Goal: Understand process/instructions

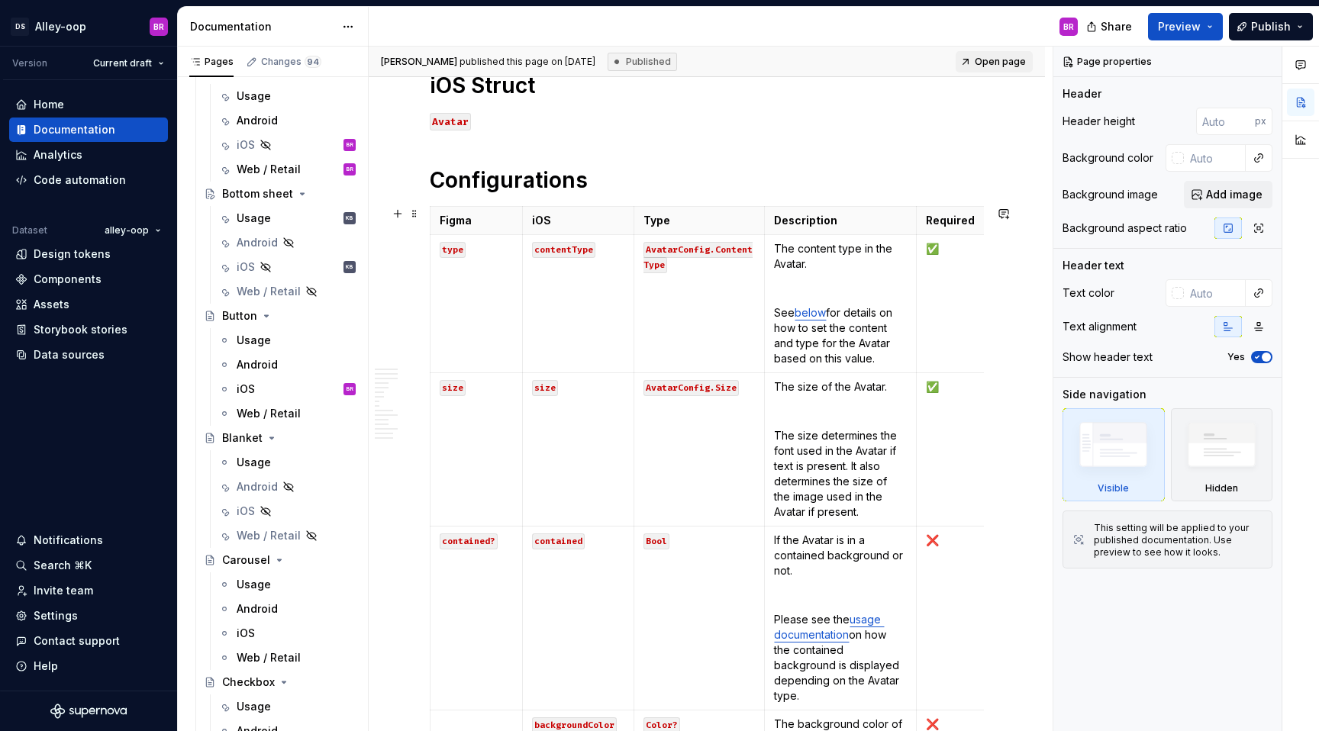
scroll to position [521, 0]
type textarea "*"
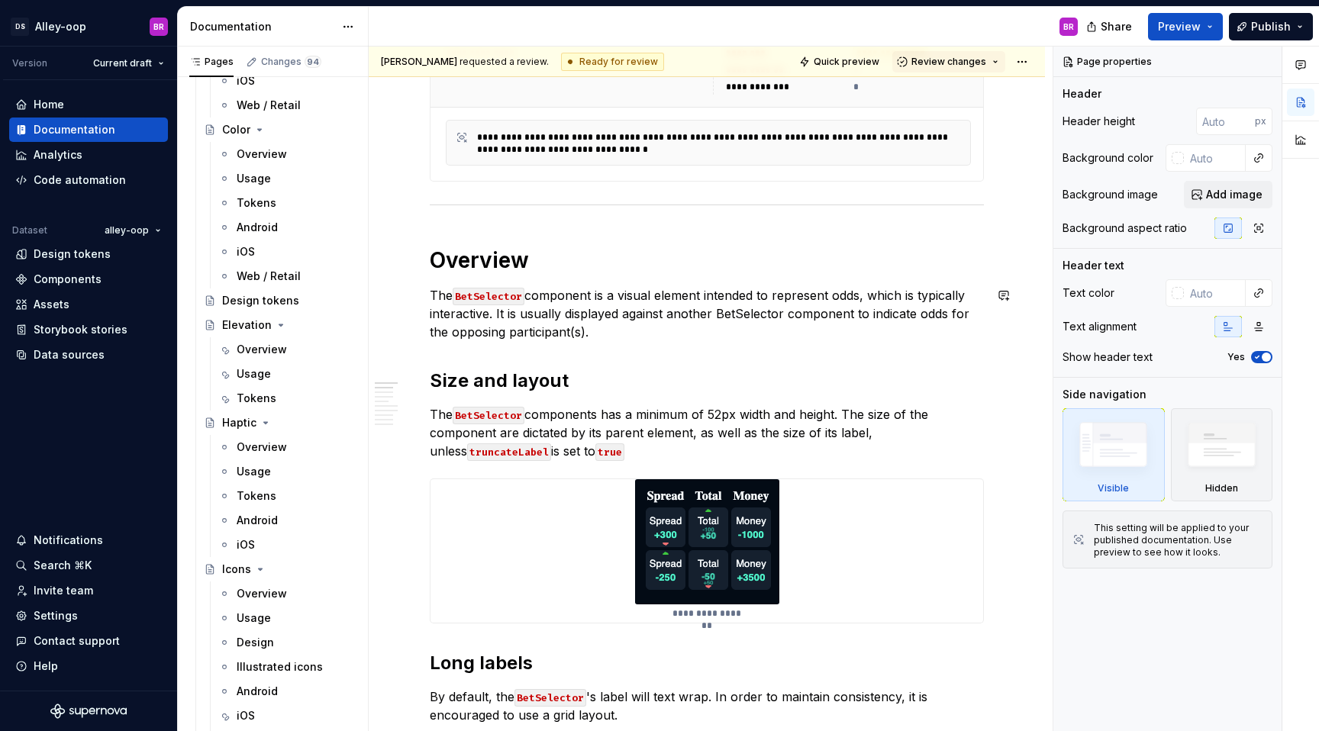
scroll to position [383, 0]
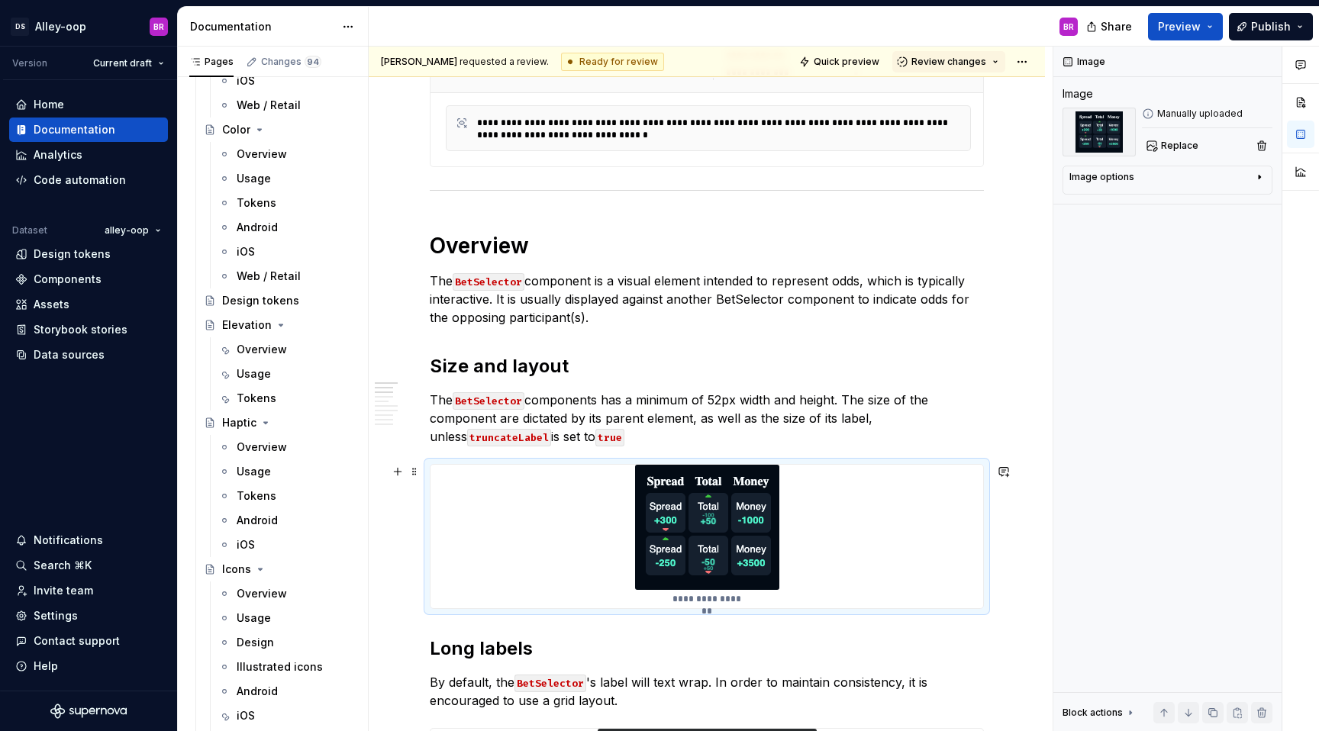
click at [674, 521] on img at bounding box center [707, 527] width 144 height 125
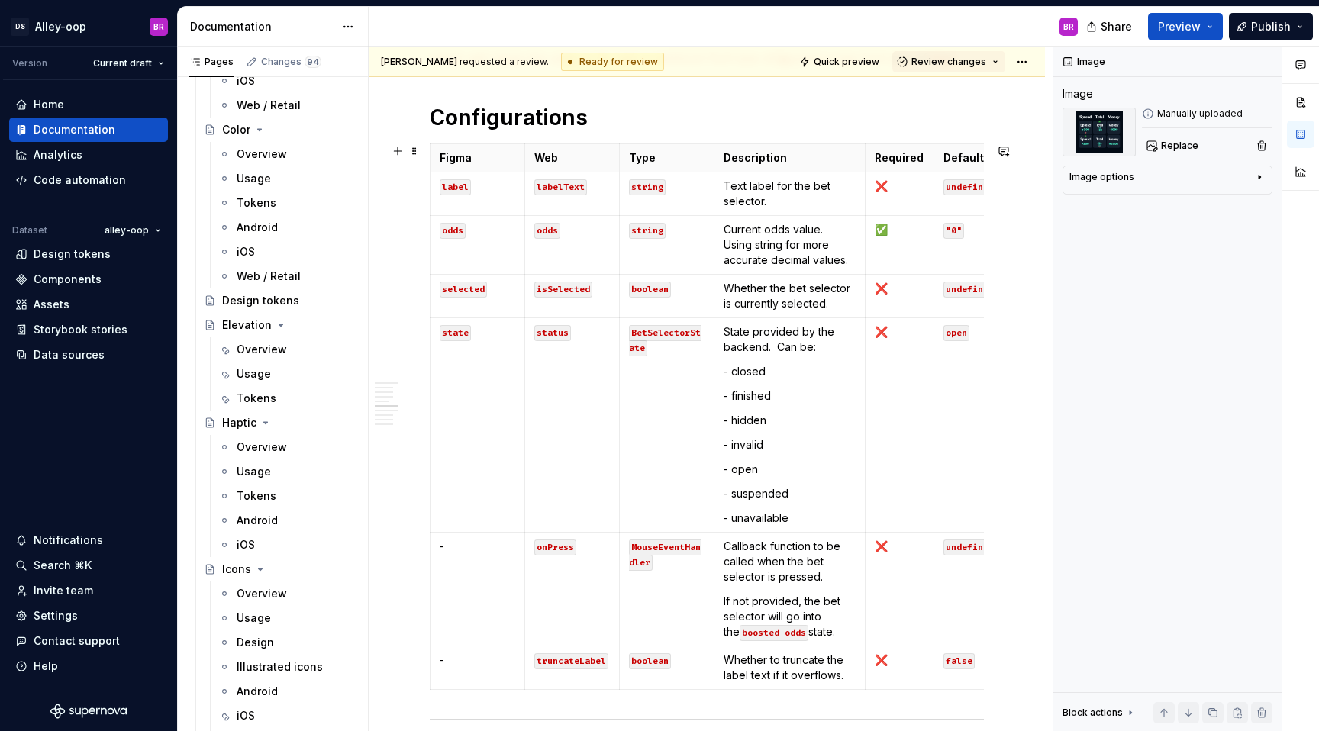
scroll to position [1689, 0]
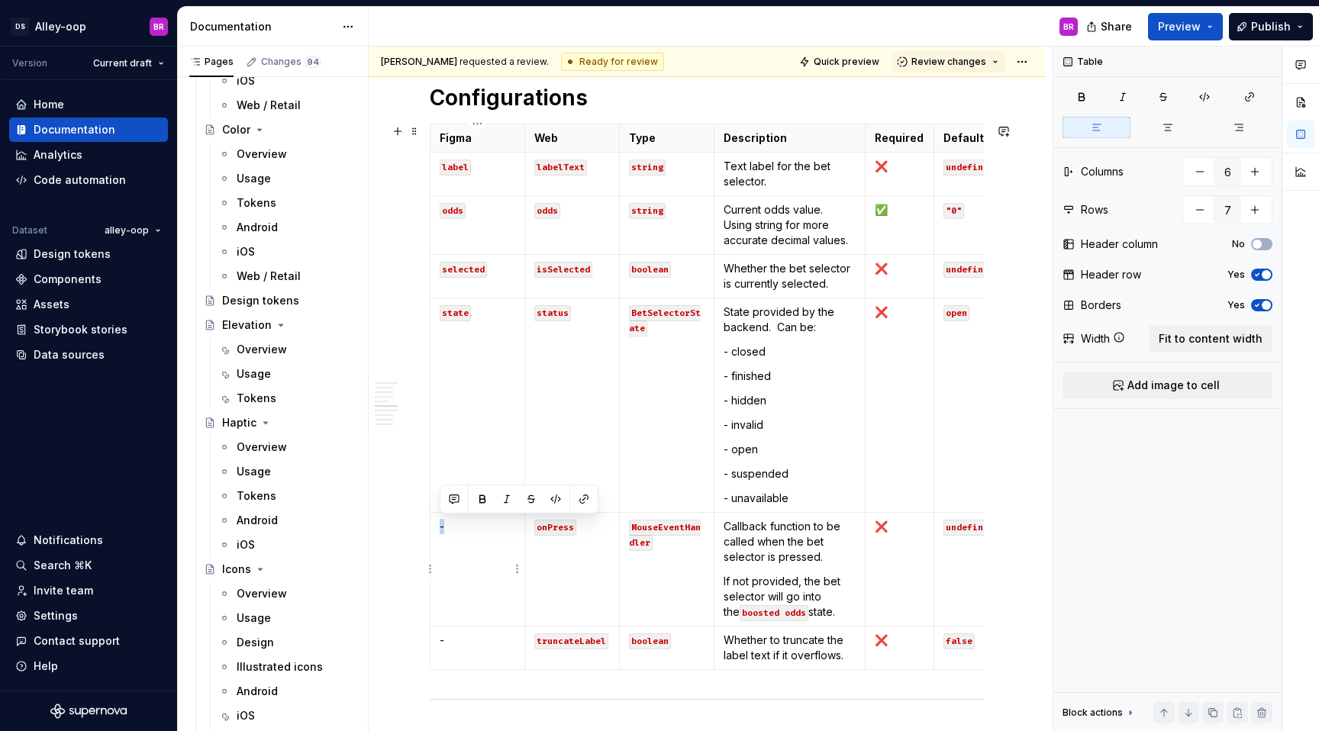
drag, startPoint x: 469, startPoint y: 524, endPoint x: 435, endPoint y: 524, distance: 33.6
click at [435, 524] on td "-" at bounding box center [477, 570] width 95 height 114
copy p "-"
drag, startPoint x: 481, startPoint y: 169, endPoint x: 442, endPoint y: 169, distance: 38.9
click at [442, 169] on p "label" at bounding box center [478, 166] width 76 height 15
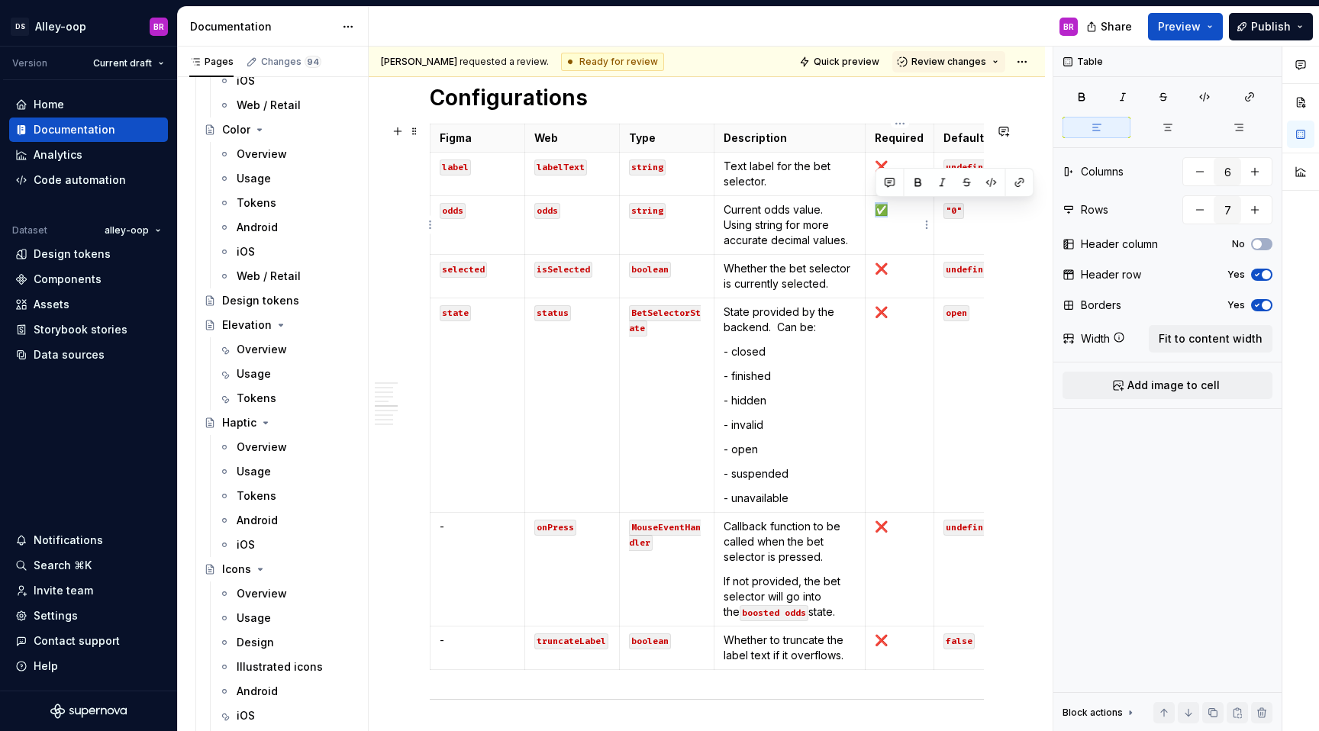
drag, startPoint x: 900, startPoint y: 209, endPoint x: 872, endPoint y: 209, distance: 28.2
click at [872, 209] on td "✅" at bounding box center [899, 225] width 69 height 59
copy p "✅"
click at [907, 279] on td "❌" at bounding box center [899, 277] width 69 height 44
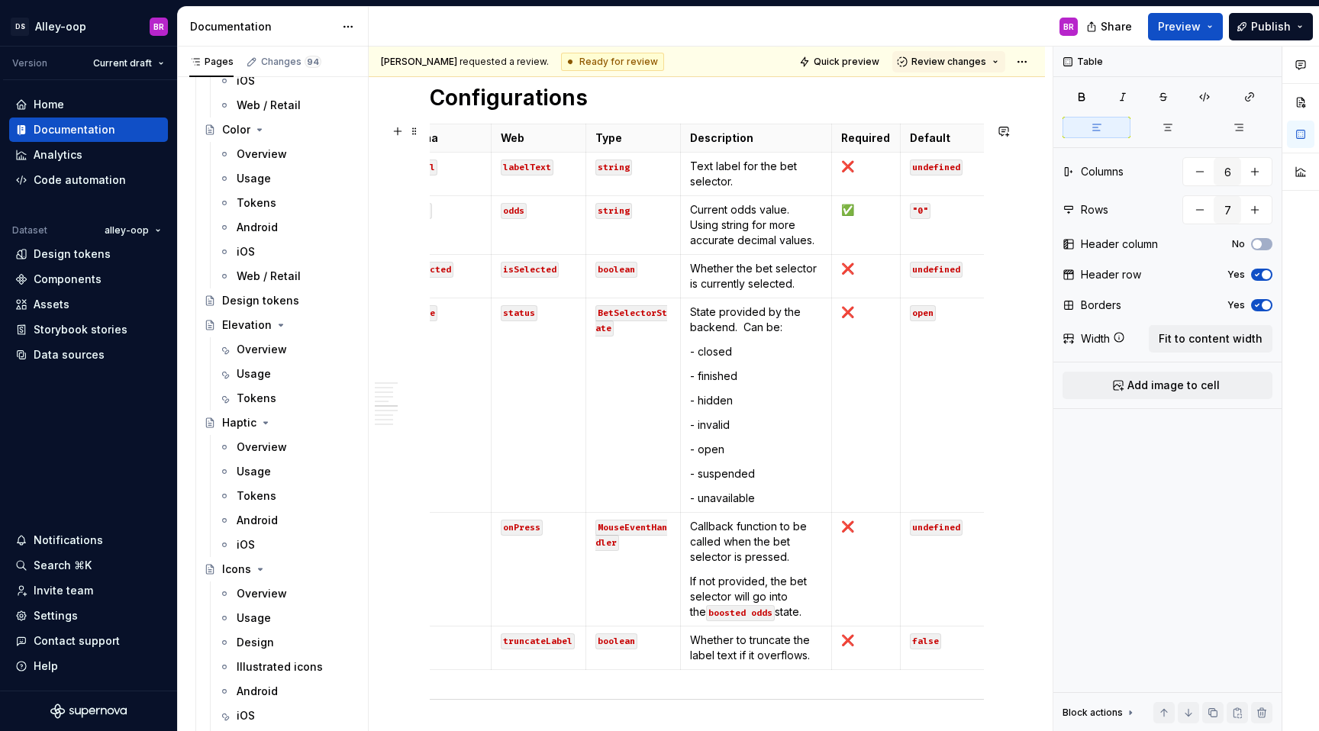
scroll to position [0, 34]
drag, startPoint x: 875, startPoint y: 269, endPoint x: 842, endPoint y: 268, distance: 32.8
click at [842, 268] on p "❌" at bounding box center [865, 268] width 50 height 15
copy p "❌"
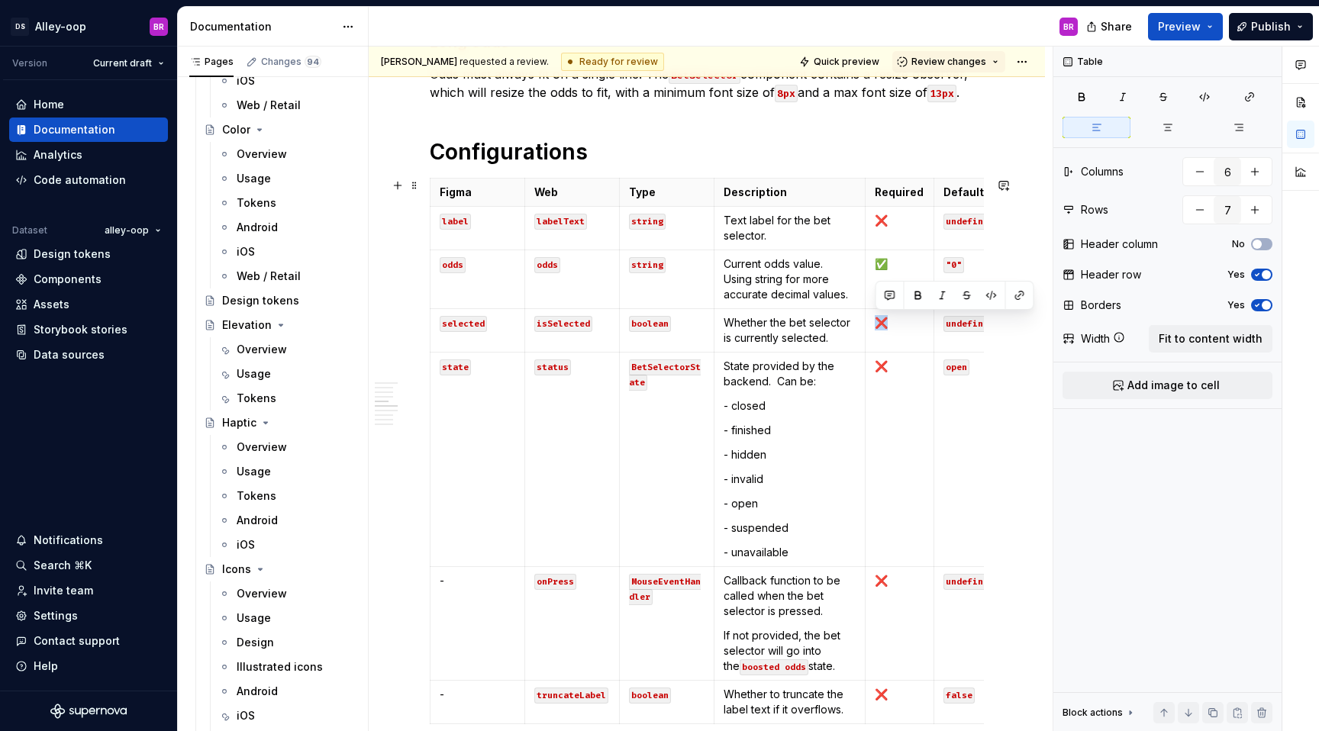
scroll to position [1652, 0]
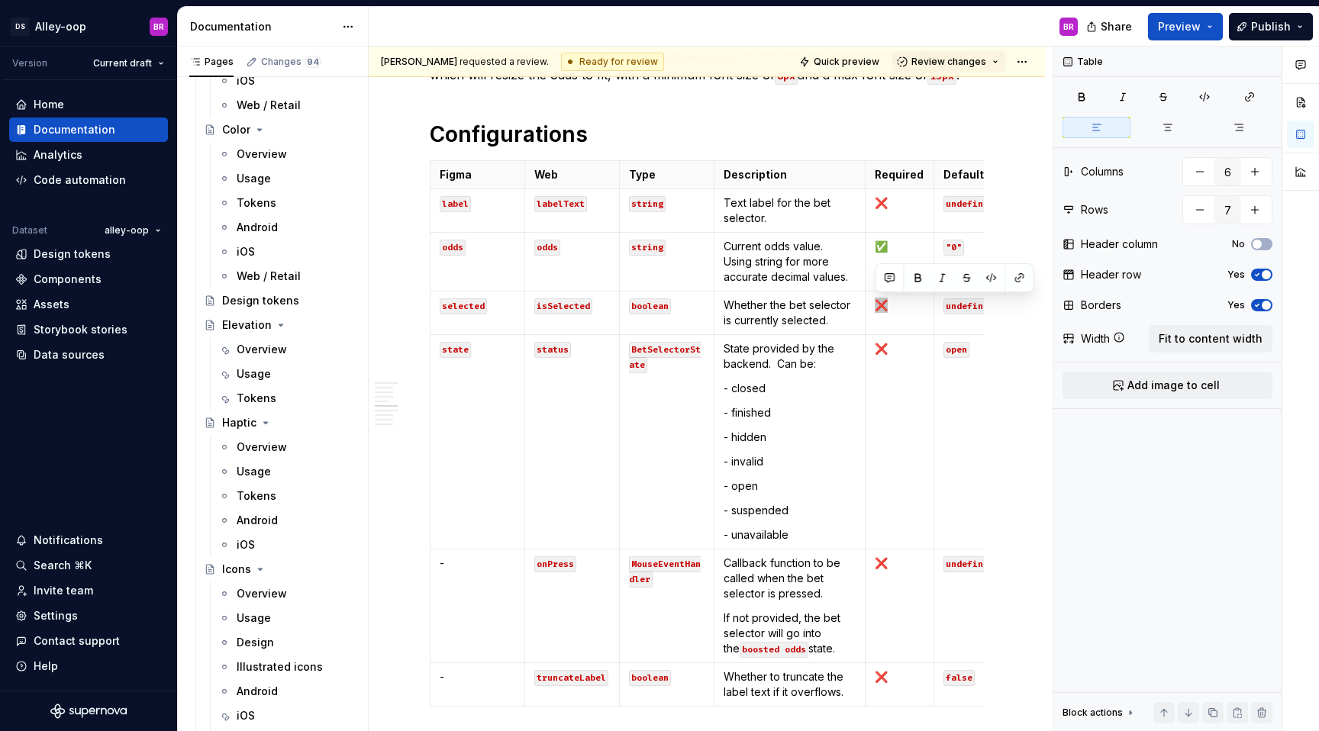
type textarea "*"
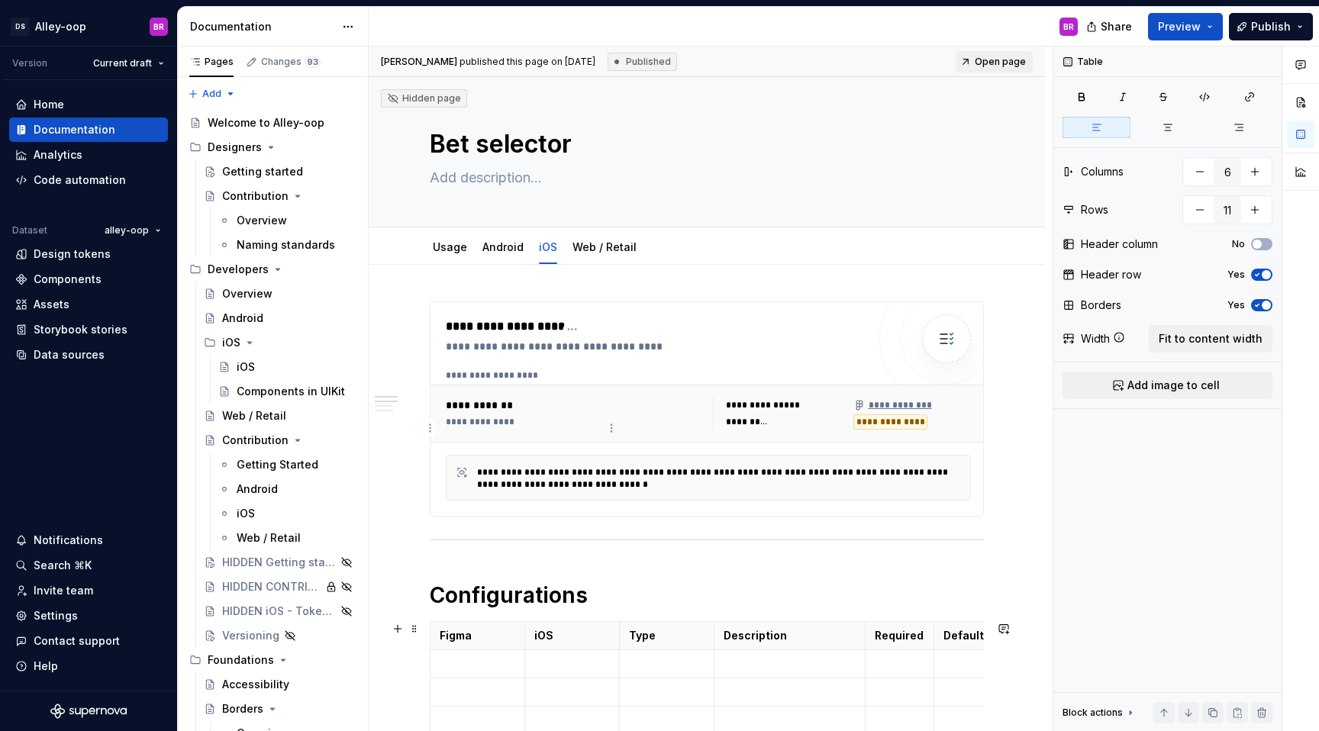
scroll to position [292, 0]
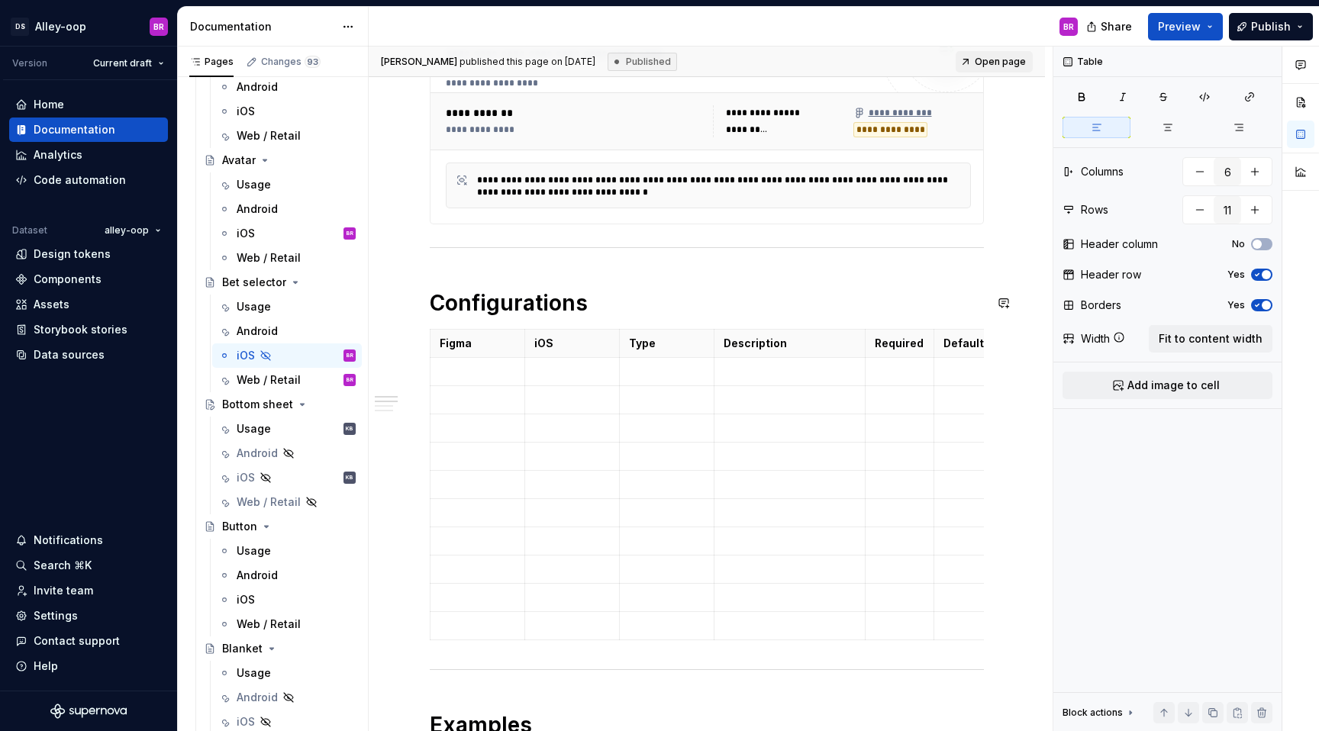
click at [511, 263] on div "**********" at bounding box center [707, 470] width 554 height 922
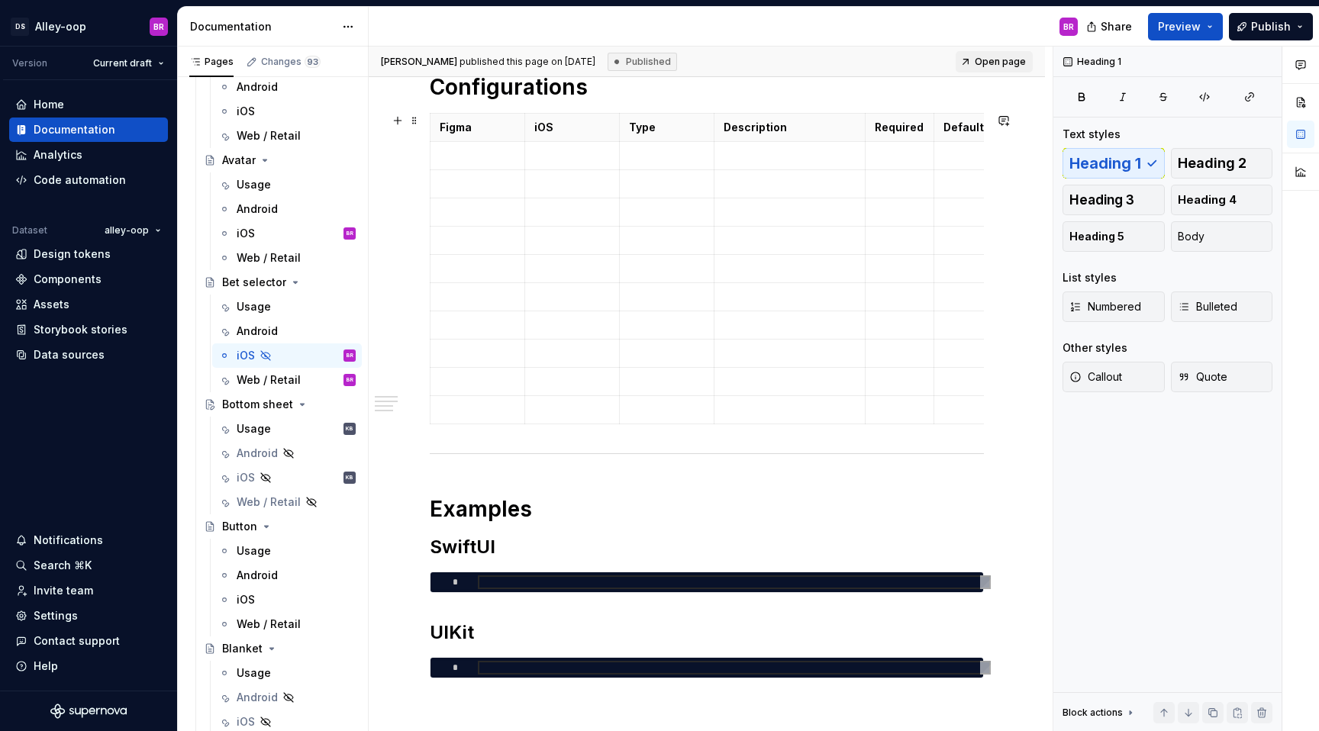
scroll to position [504, 0]
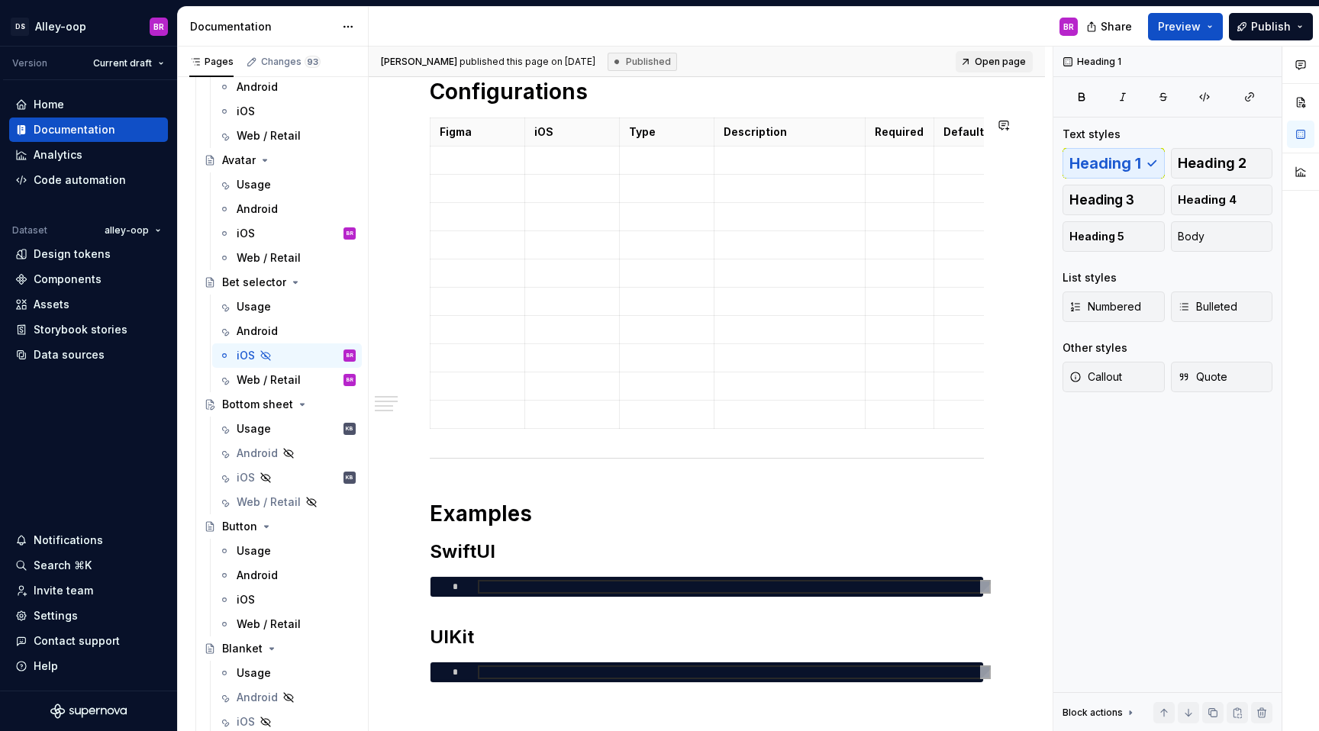
click at [472, 474] on div "**********" at bounding box center [707, 259] width 554 height 922
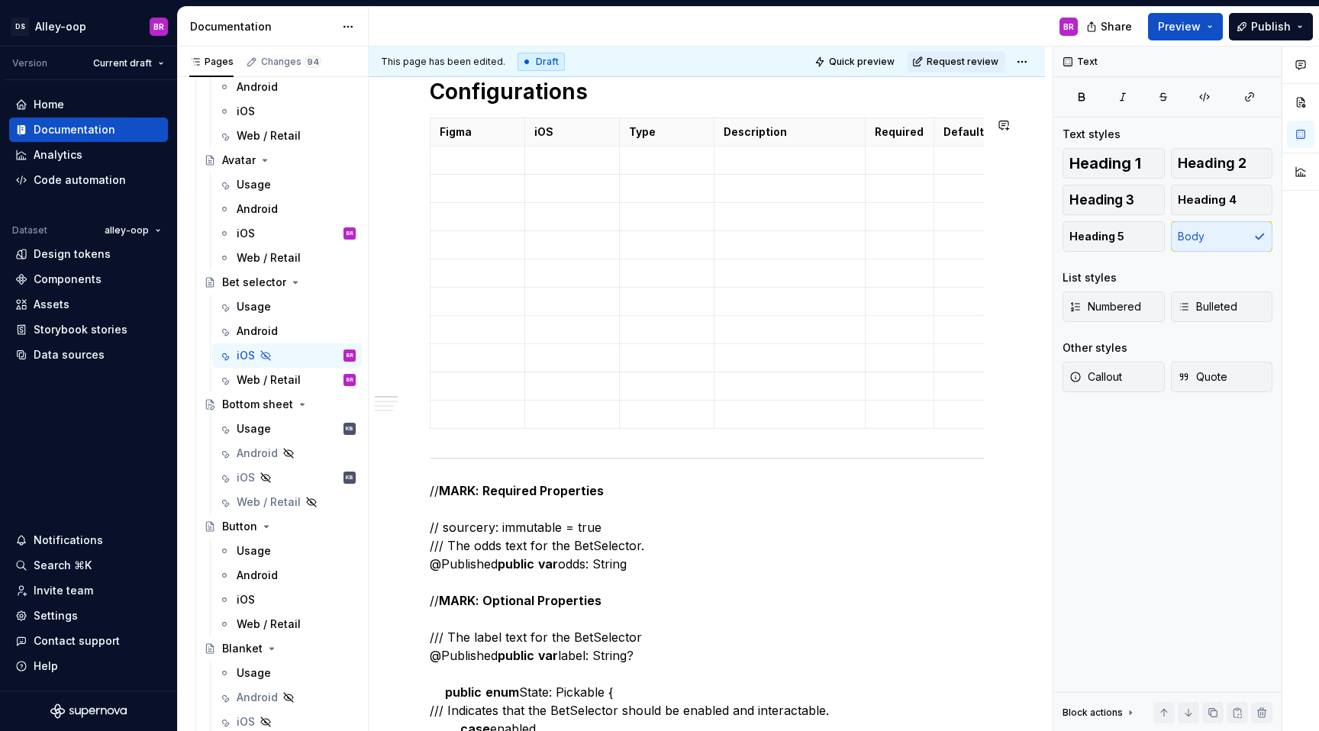
type textarea "*"
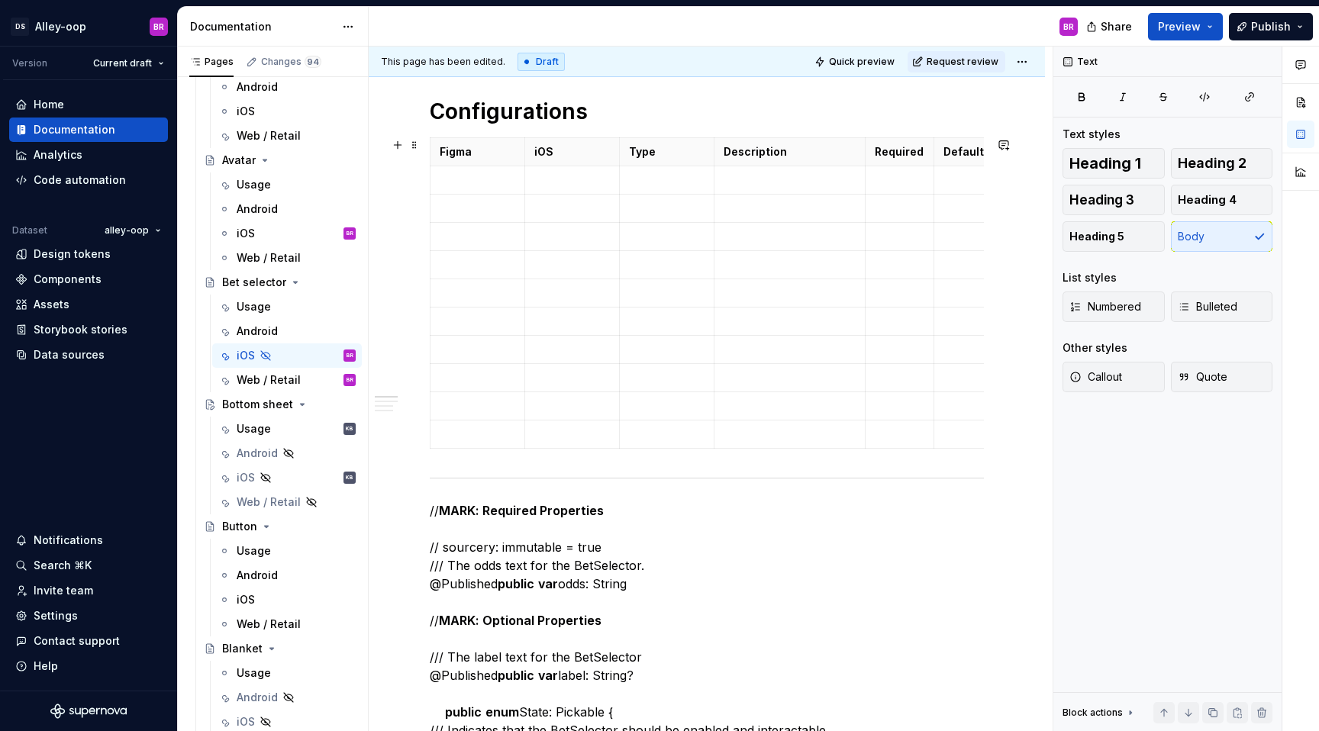
scroll to position [490, 0]
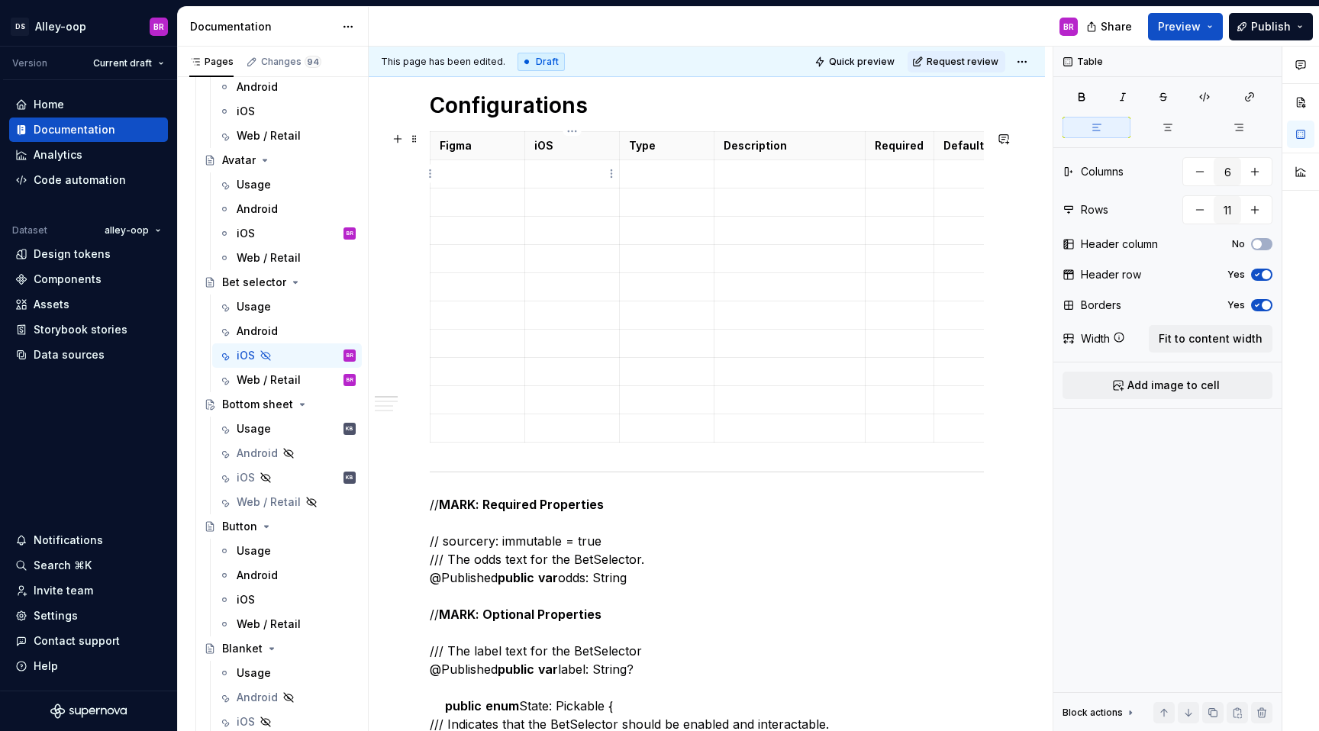
click at [554, 181] on td at bounding box center [571, 174] width 95 height 28
click at [558, 202] on p at bounding box center [572, 202] width 76 height 15
click at [559, 253] on p at bounding box center [572, 258] width 76 height 15
click at [557, 228] on p at bounding box center [572, 230] width 76 height 15
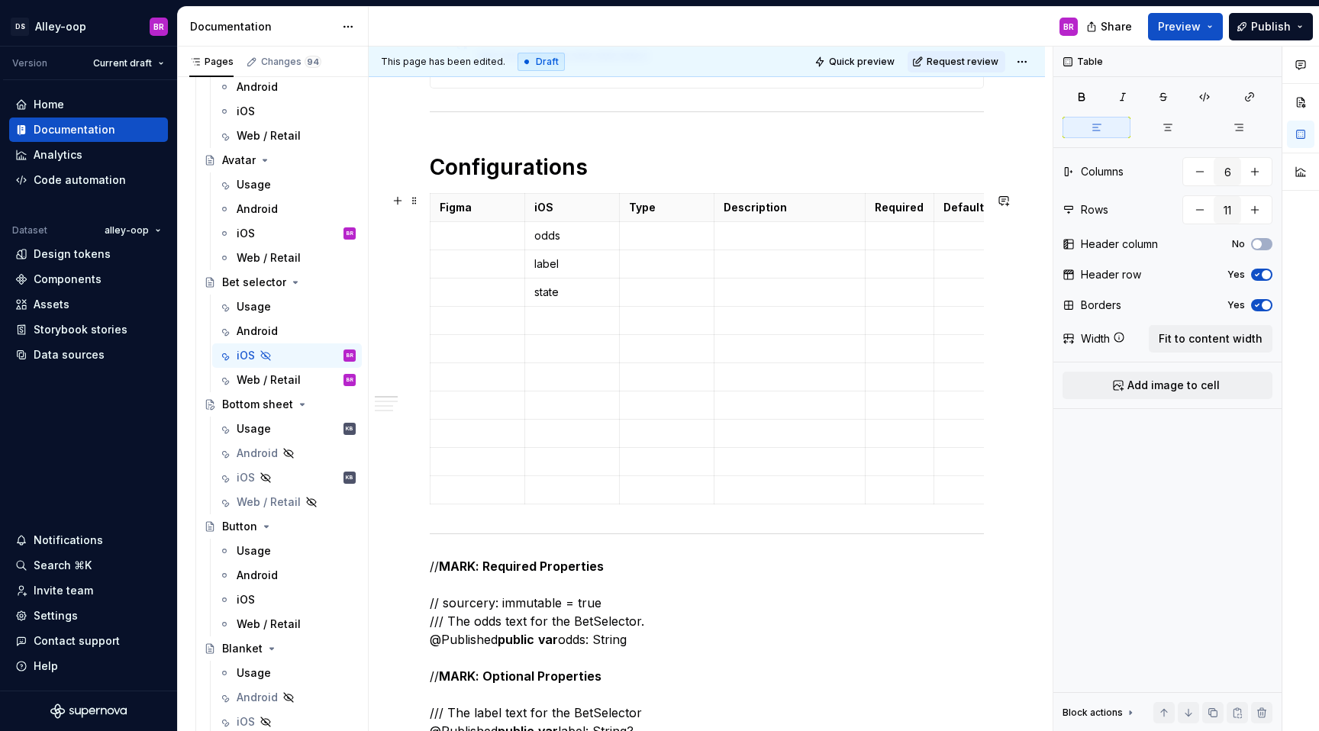
scroll to position [359, 0]
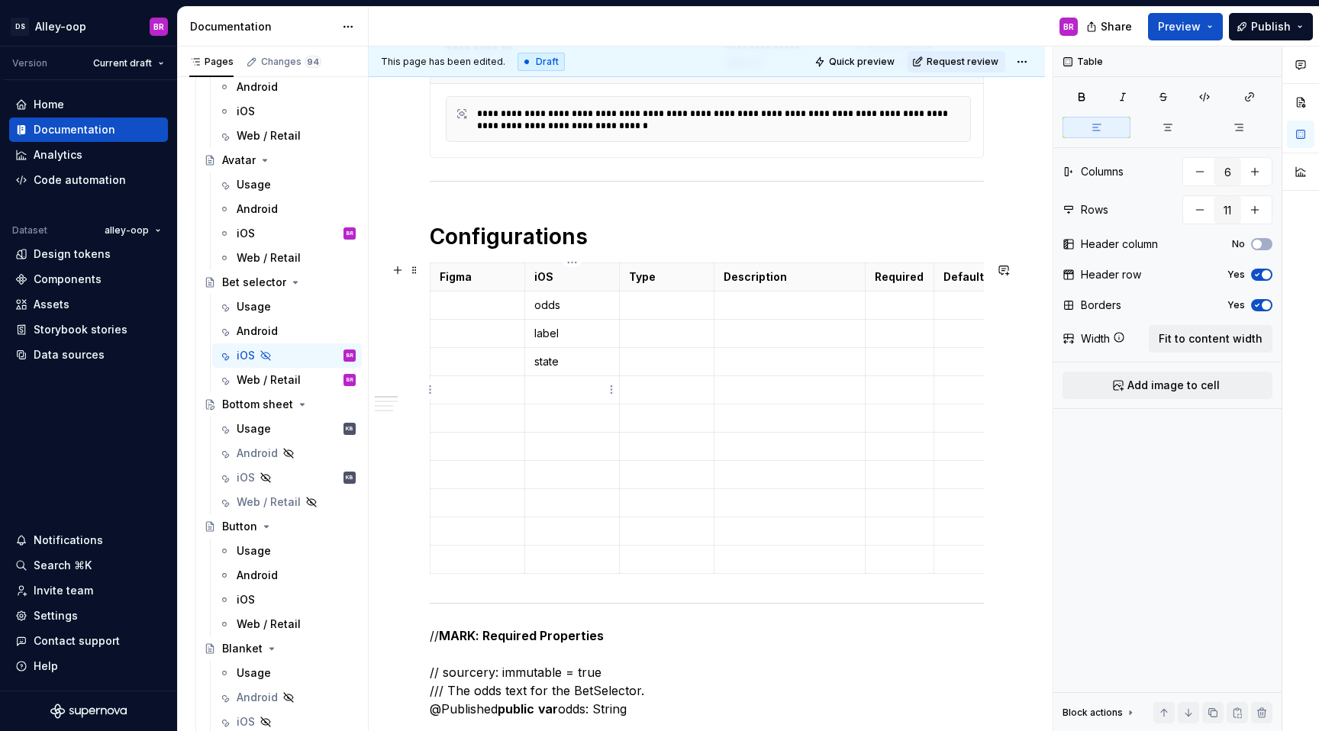
click at [548, 379] on td at bounding box center [571, 390] width 95 height 28
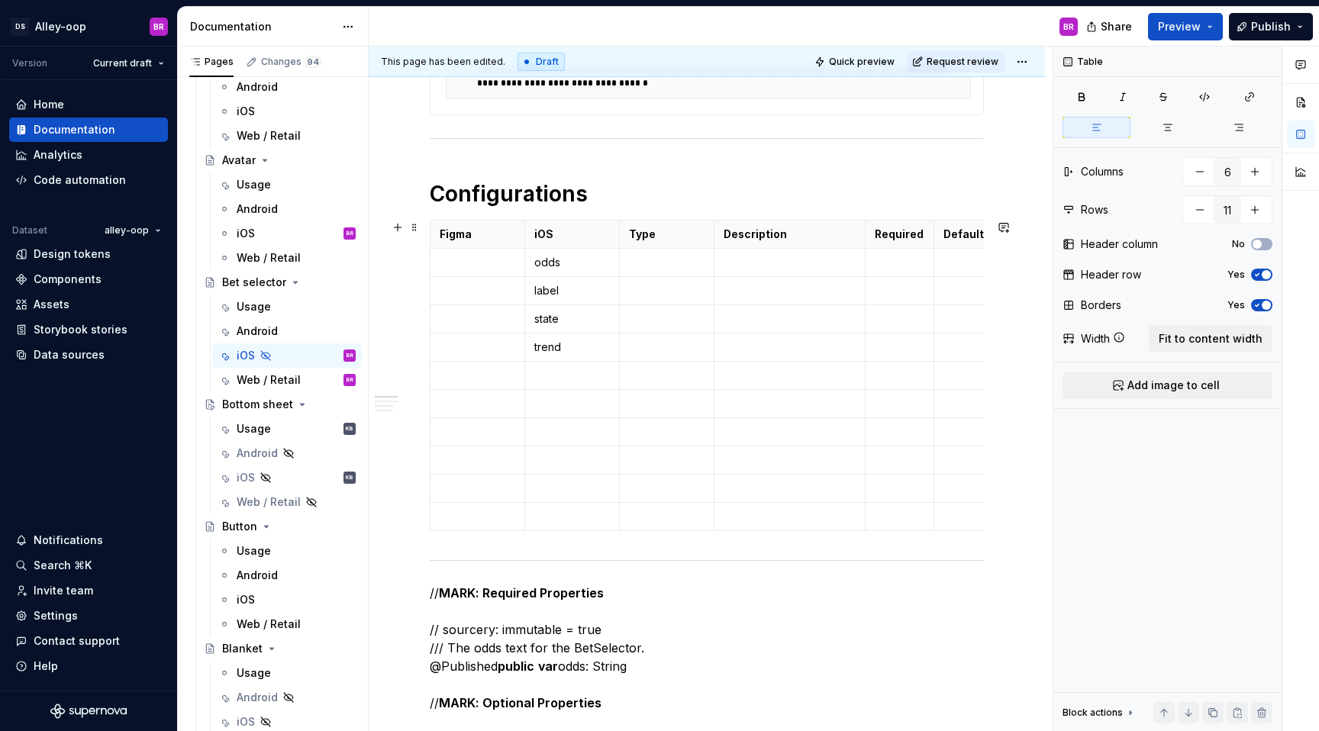
scroll to position [297, 0]
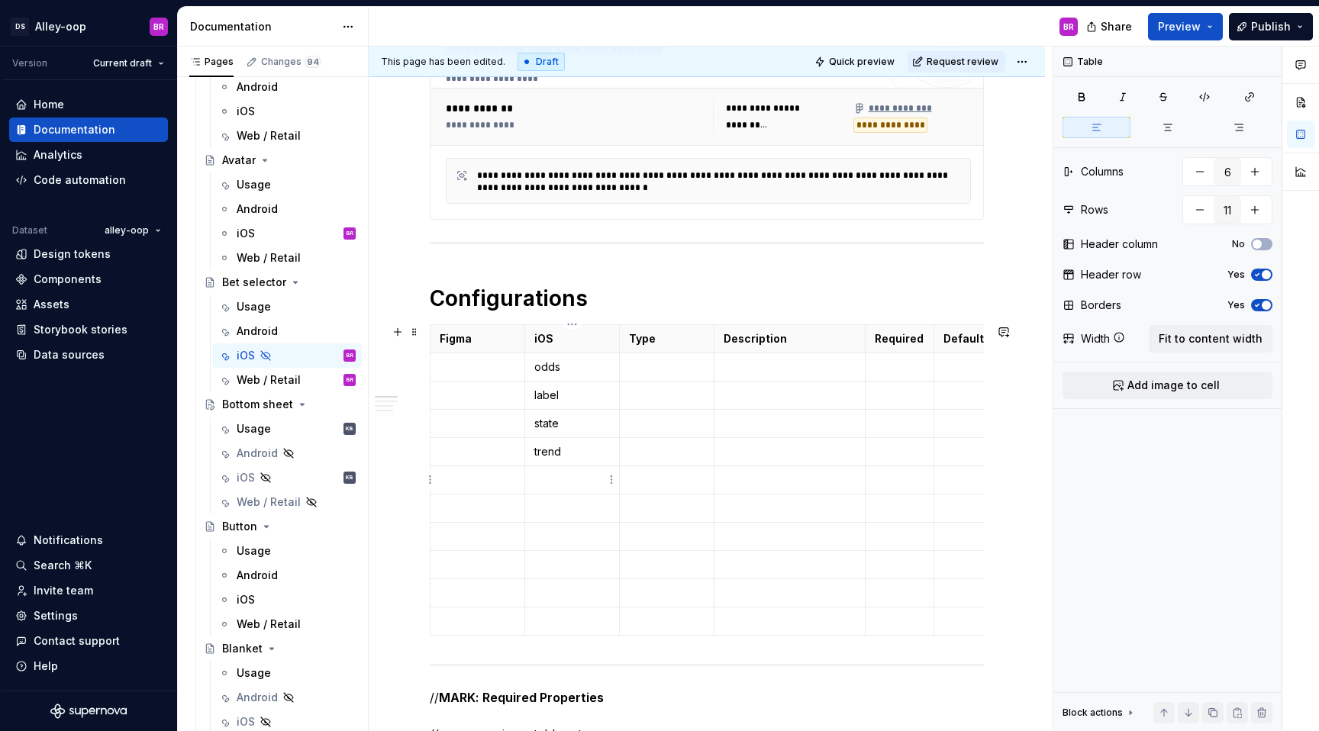
click at [559, 478] on p at bounding box center [572, 479] width 76 height 15
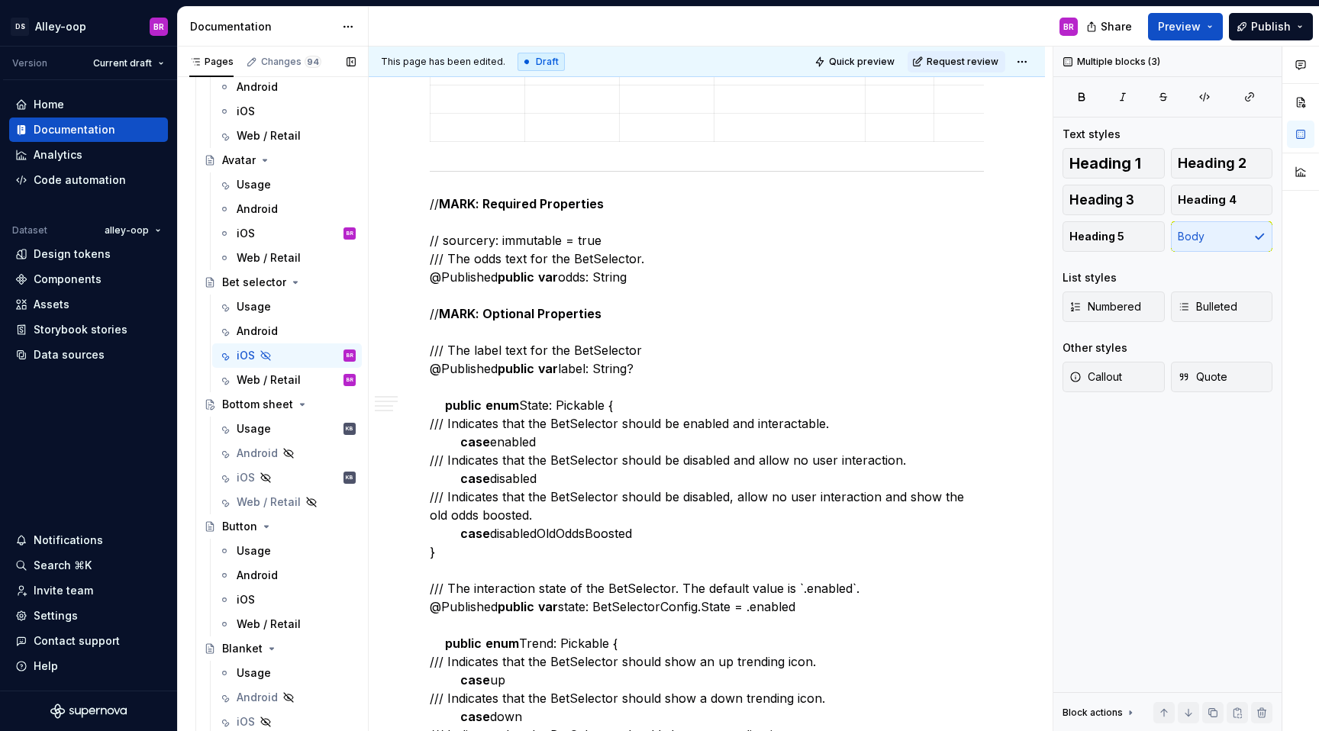
scroll to position [575, 0]
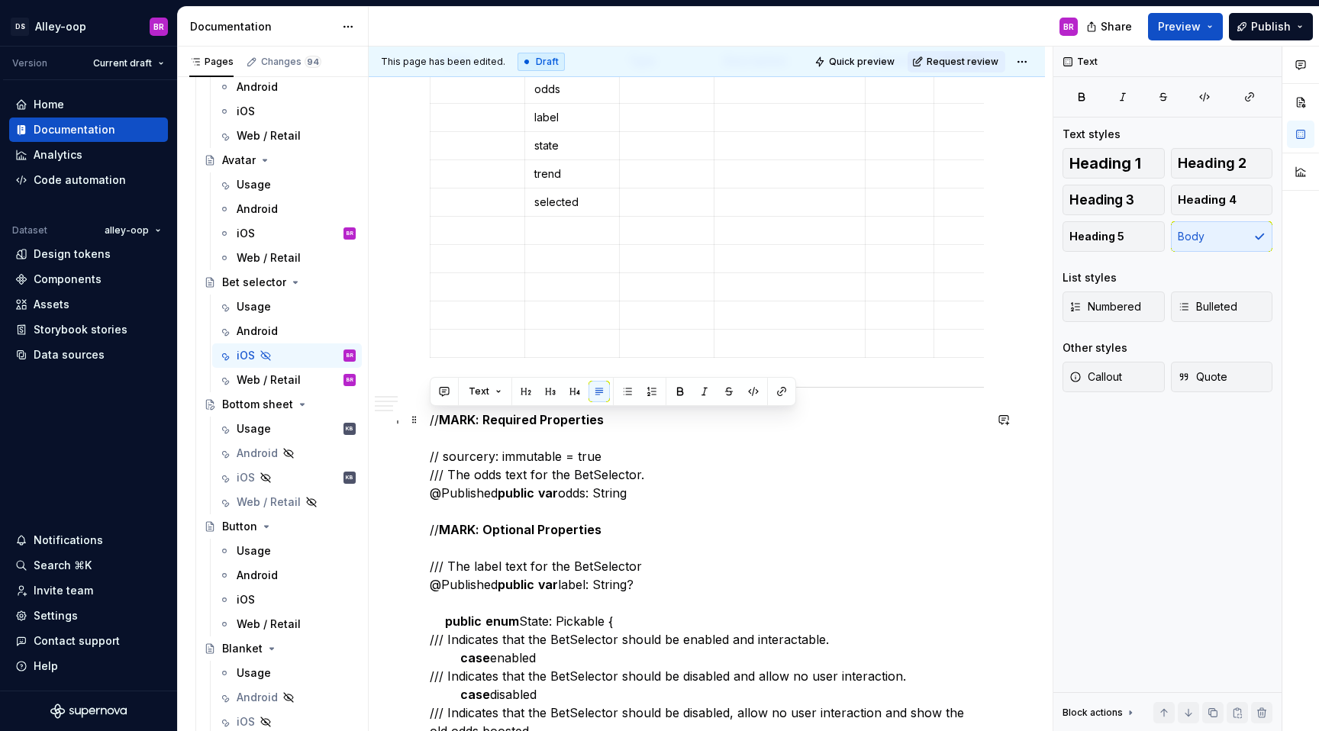
drag, startPoint x: 535, startPoint y: 665, endPoint x: 422, endPoint y: 418, distance: 271.2
click at [422, 418] on div "**********" at bounding box center [707, 718] width 676 height 2057
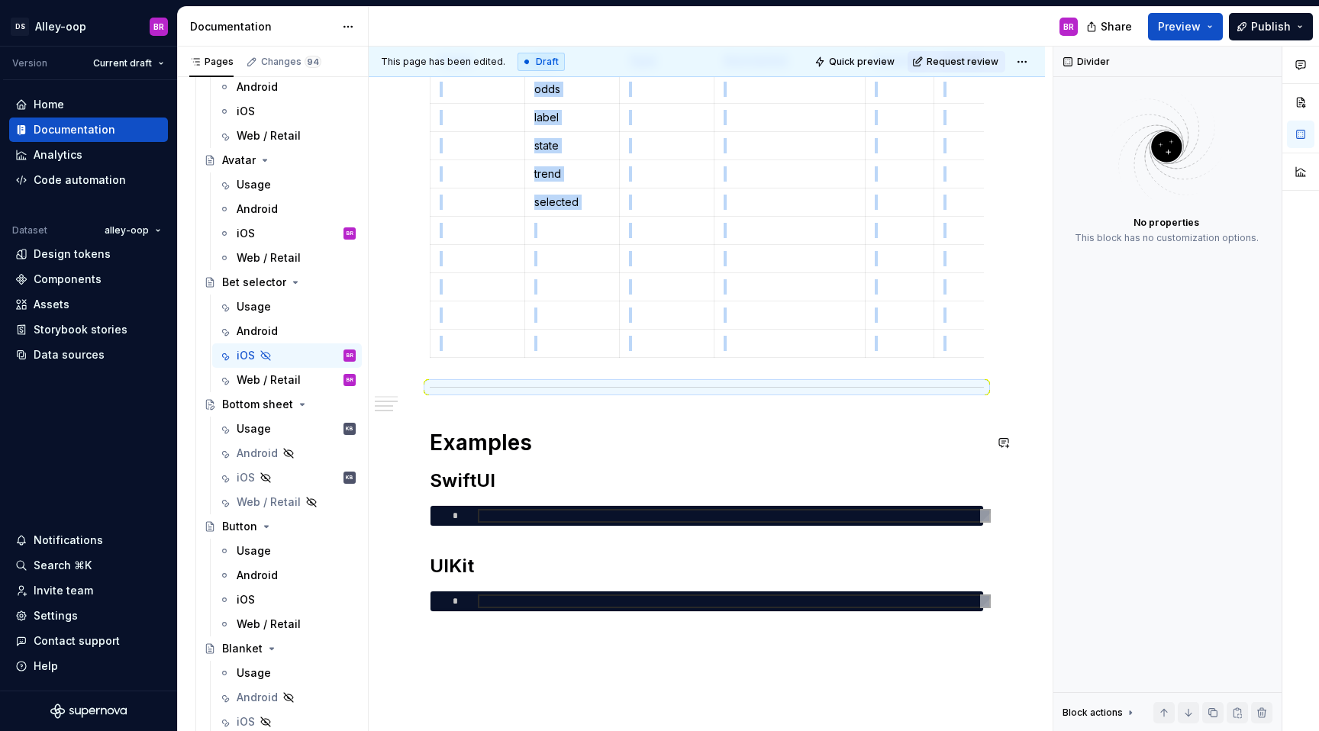
click at [559, 408] on div "**********" at bounding box center [707, 188] width 554 height 922
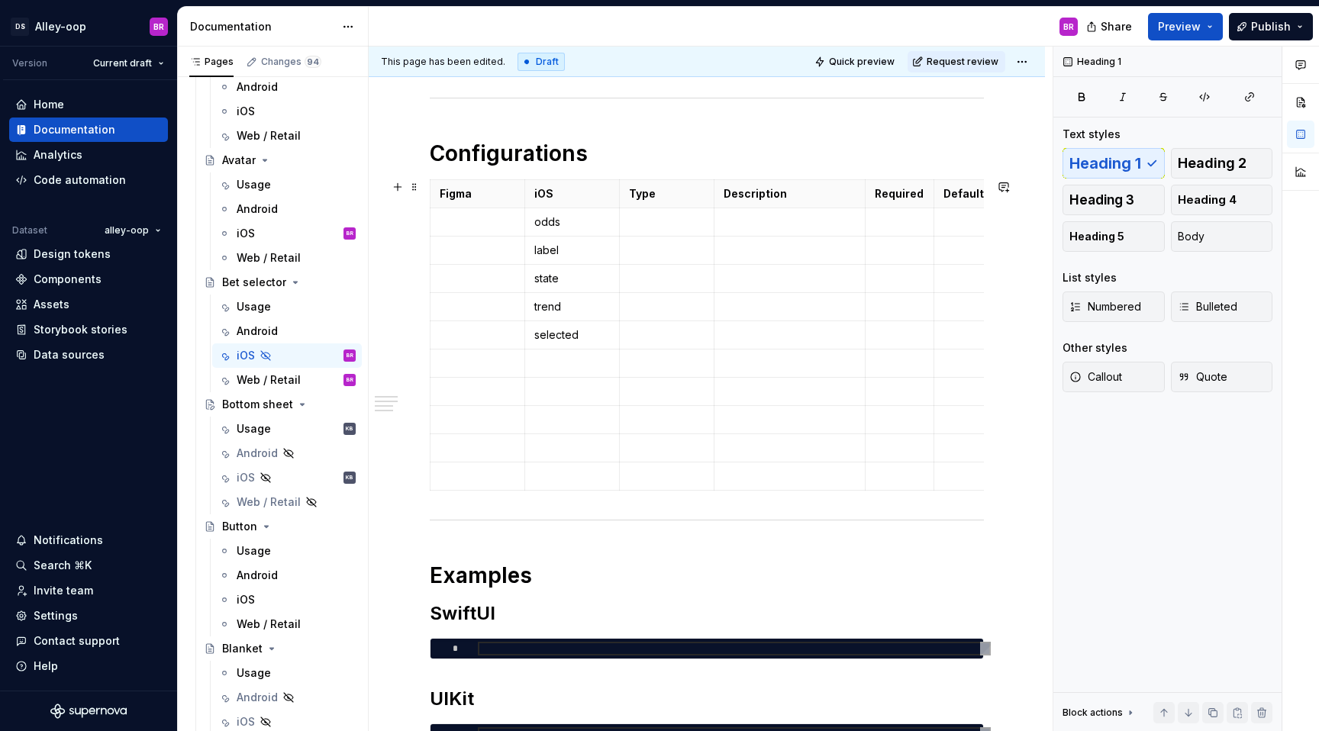
scroll to position [430, 0]
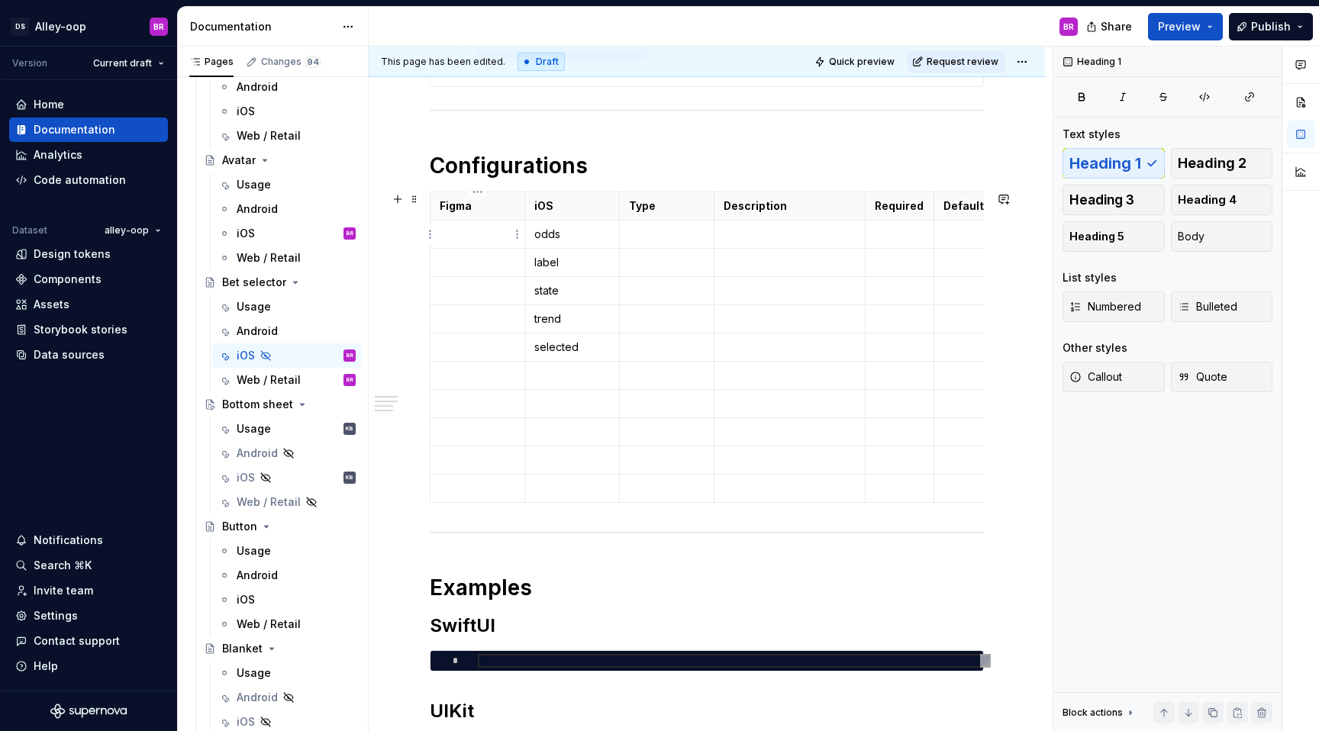
click at [481, 236] on p at bounding box center [478, 234] width 76 height 15
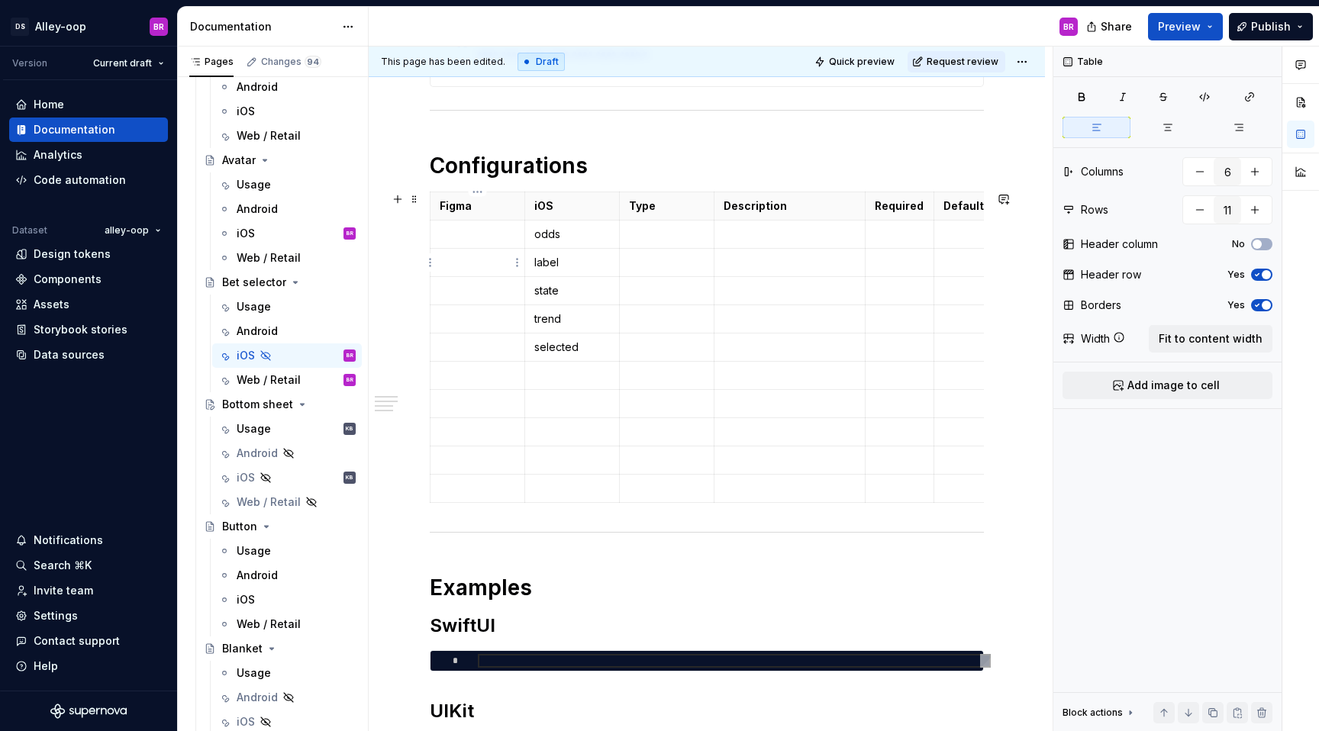
click at [449, 273] on td at bounding box center [477, 263] width 95 height 28
click at [457, 230] on p at bounding box center [478, 234] width 76 height 15
click at [453, 260] on p at bounding box center [478, 262] width 76 height 15
click at [454, 230] on p at bounding box center [478, 234] width 76 height 15
click at [489, 299] on td at bounding box center [477, 291] width 95 height 28
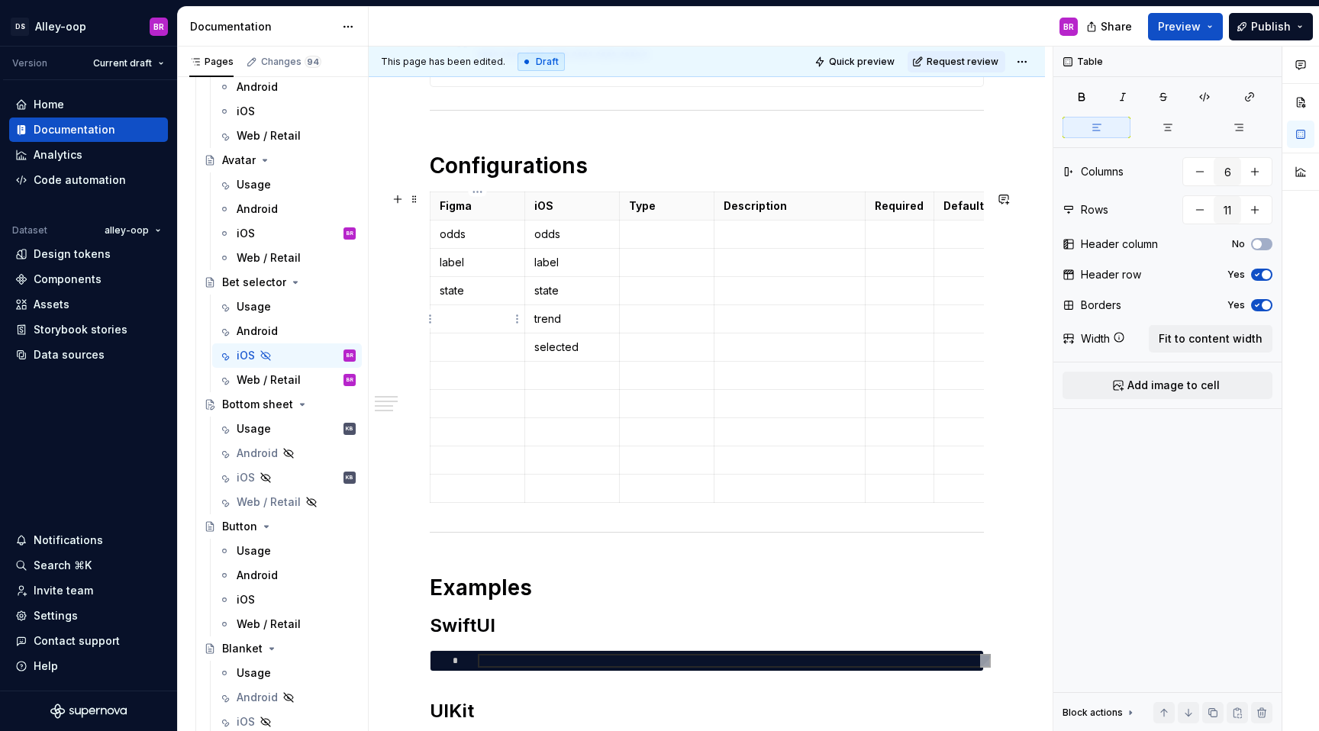
click at [463, 323] on p at bounding box center [478, 318] width 76 height 15
click at [471, 351] on p at bounding box center [478, 347] width 76 height 15
drag, startPoint x: 476, startPoint y: 240, endPoint x: 436, endPoint y: 239, distance: 40.5
click at [436, 239] on td "odds" at bounding box center [477, 235] width 95 height 28
click at [552, 210] on button "button" at bounding box center [555, 207] width 21 height 21
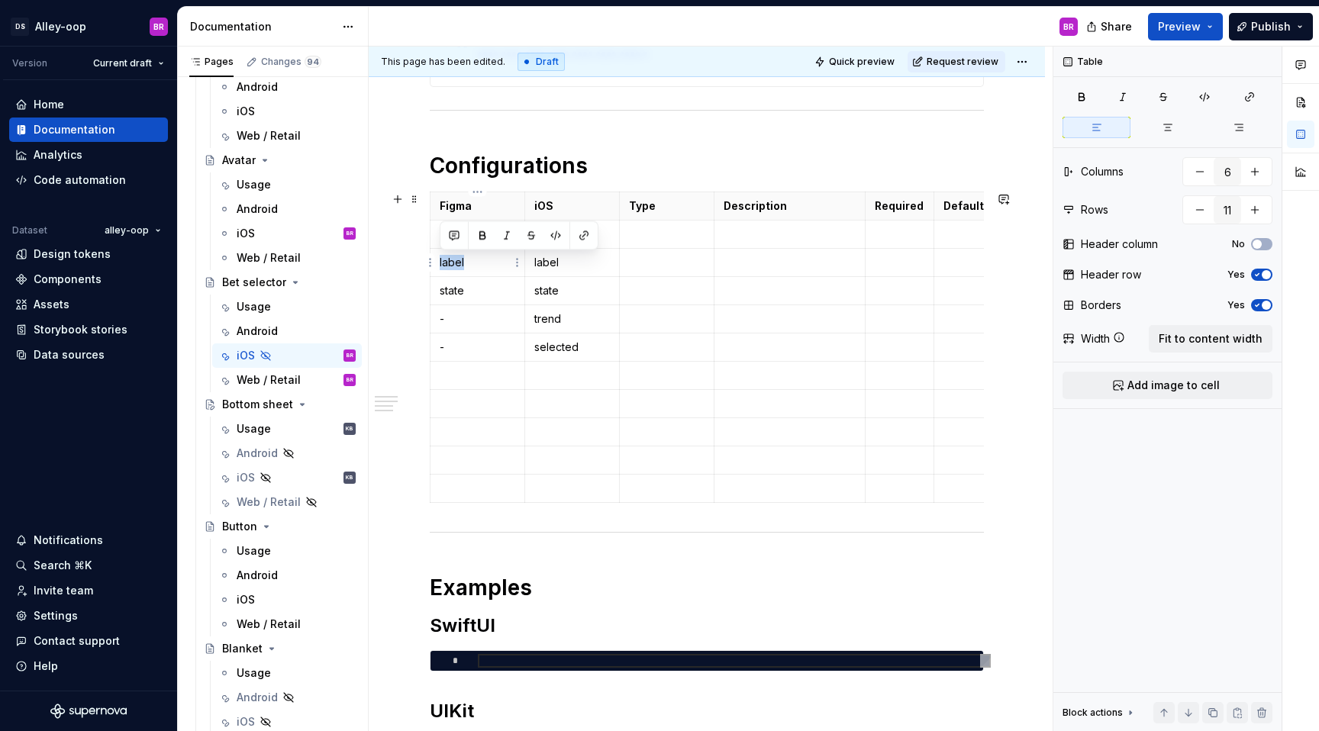
drag, startPoint x: 480, startPoint y: 261, endPoint x: 438, endPoint y: 263, distance: 42.0
click at [438, 263] on td "label" at bounding box center [477, 263] width 95 height 28
click at [553, 238] on button "button" at bounding box center [555, 235] width 21 height 21
drag, startPoint x: 472, startPoint y: 295, endPoint x: 436, endPoint y: 294, distance: 36.7
click at [436, 294] on td "state" at bounding box center [477, 291] width 95 height 28
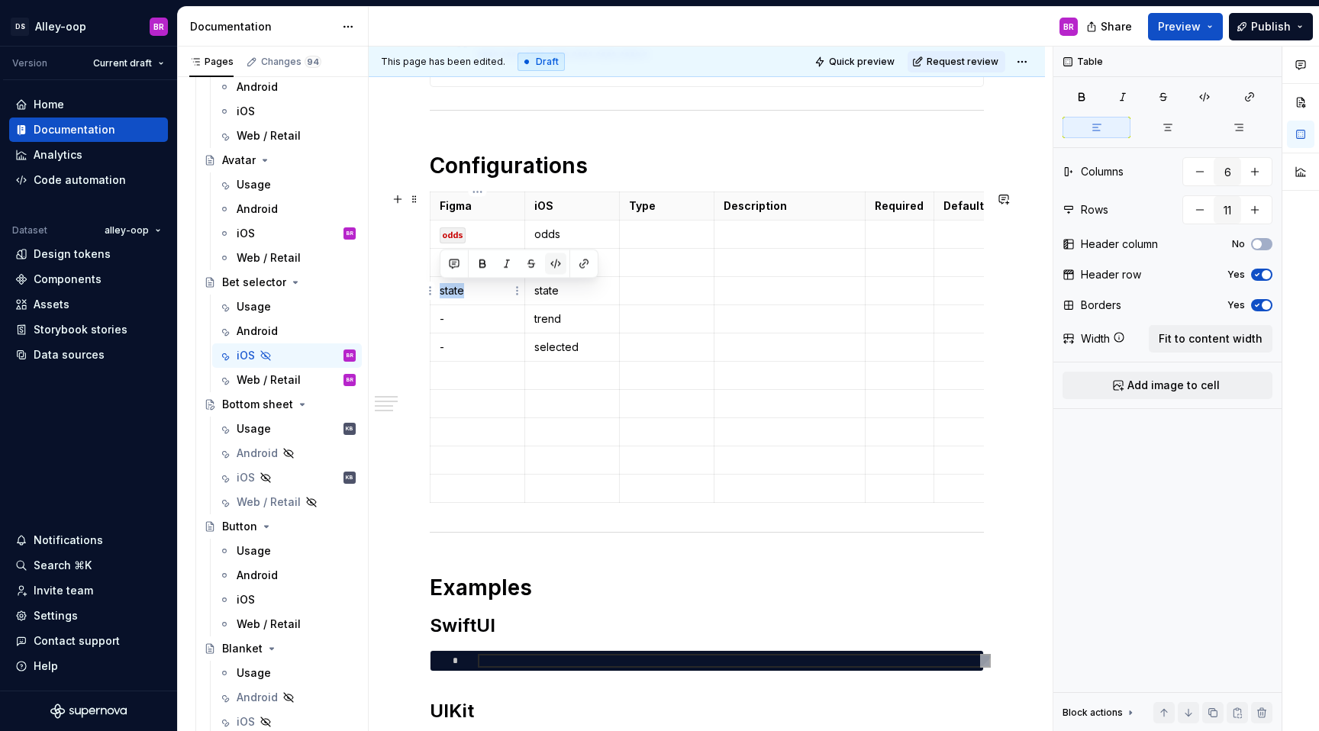
click at [550, 266] on button "button" at bounding box center [555, 263] width 21 height 21
click at [580, 297] on p "state" at bounding box center [572, 290] width 76 height 15
drag, startPoint x: 571, startPoint y: 234, endPoint x: 533, endPoint y: 234, distance: 38.2
click at [533, 234] on td "odds" at bounding box center [571, 235] width 95 height 28
click at [650, 207] on button "button" at bounding box center [650, 207] width 21 height 21
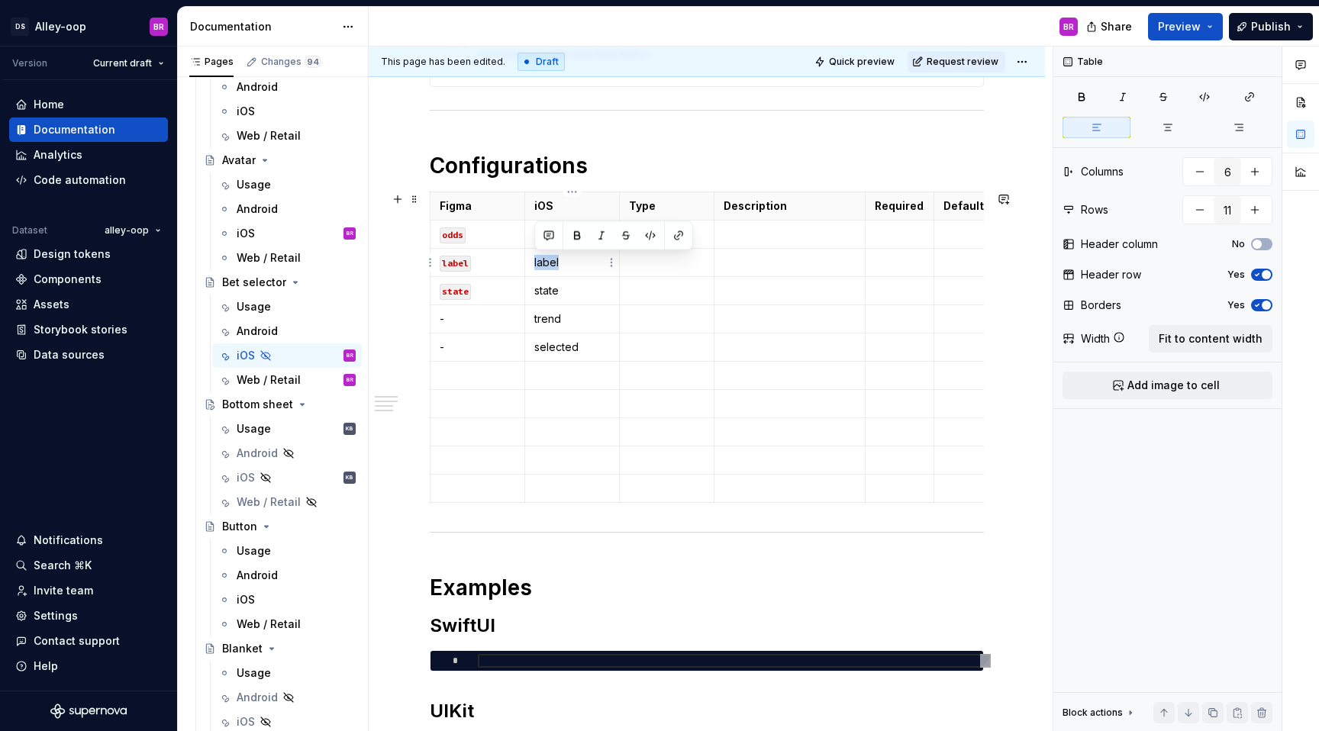
drag, startPoint x: 566, startPoint y: 263, endPoint x: 533, endPoint y: 263, distance: 32.1
click at [533, 263] on td "label" at bounding box center [571, 263] width 95 height 28
click at [653, 237] on button "button" at bounding box center [650, 235] width 21 height 21
drag, startPoint x: 562, startPoint y: 296, endPoint x: 534, endPoint y: 297, distance: 27.5
click at [534, 297] on p "state" at bounding box center [572, 290] width 76 height 15
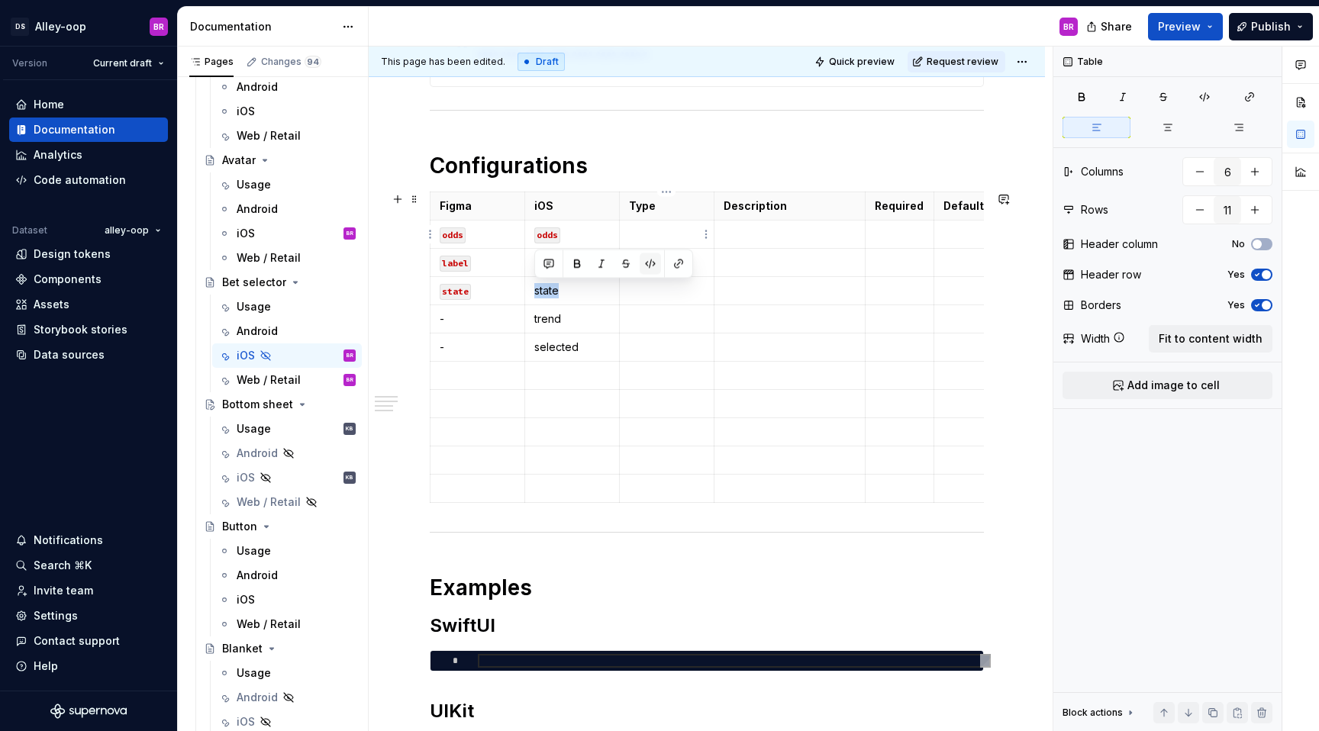
click at [649, 263] on button "button" at bounding box center [650, 263] width 21 height 21
drag, startPoint x: 566, startPoint y: 315, endPoint x: 530, endPoint y: 320, distance: 35.4
click at [530, 320] on td "trend" at bounding box center [571, 319] width 95 height 28
click at [654, 295] on button "button" at bounding box center [650, 292] width 21 height 21
drag, startPoint x: 581, startPoint y: 347, endPoint x: 534, endPoint y: 348, distance: 46.6
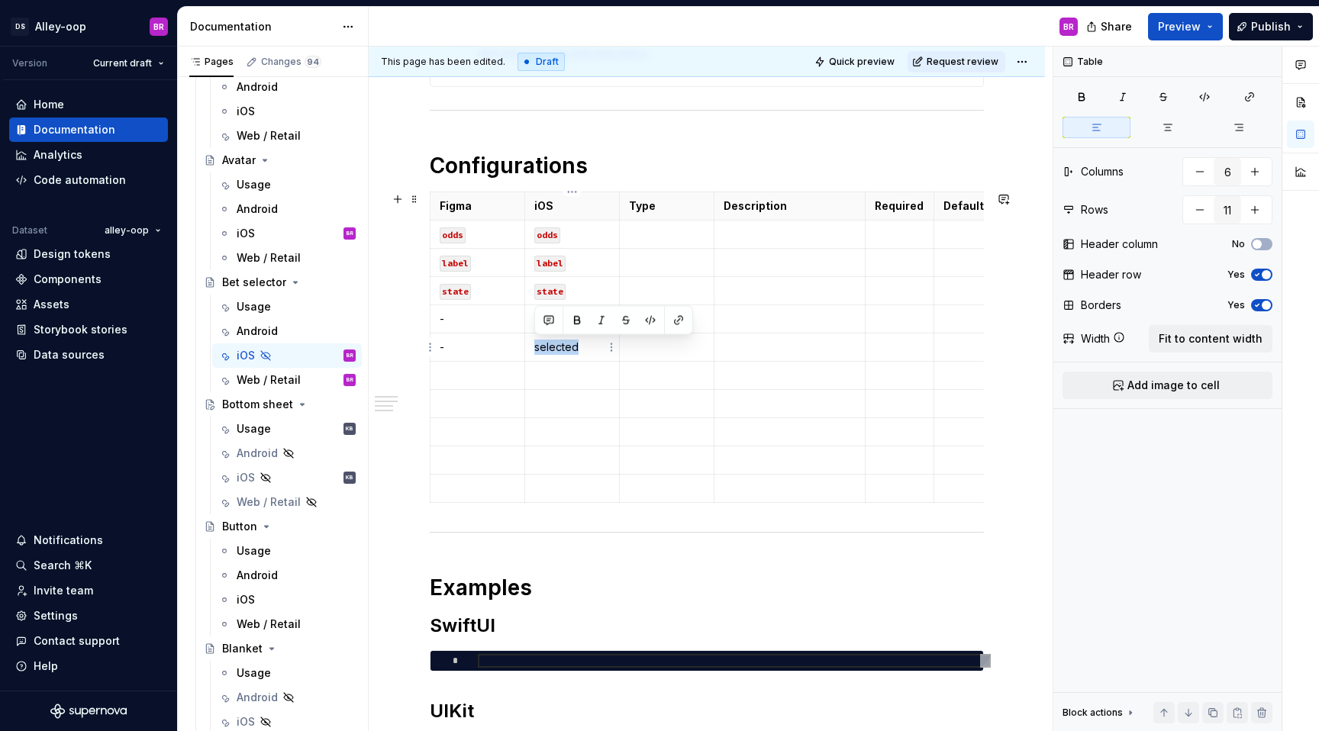
click at [534, 348] on p "selected" at bounding box center [572, 347] width 76 height 15
click at [649, 322] on button "button" at bounding box center [650, 320] width 21 height 21
click at [675, 440] on td at bounding box center [666, 432] width 95 height 28
click at [666, 237] on p at bounding box center [667, 234] width 76 height 15
click at [643, 237] on p "String" at bounding box center [667, 234] width 76 height 15
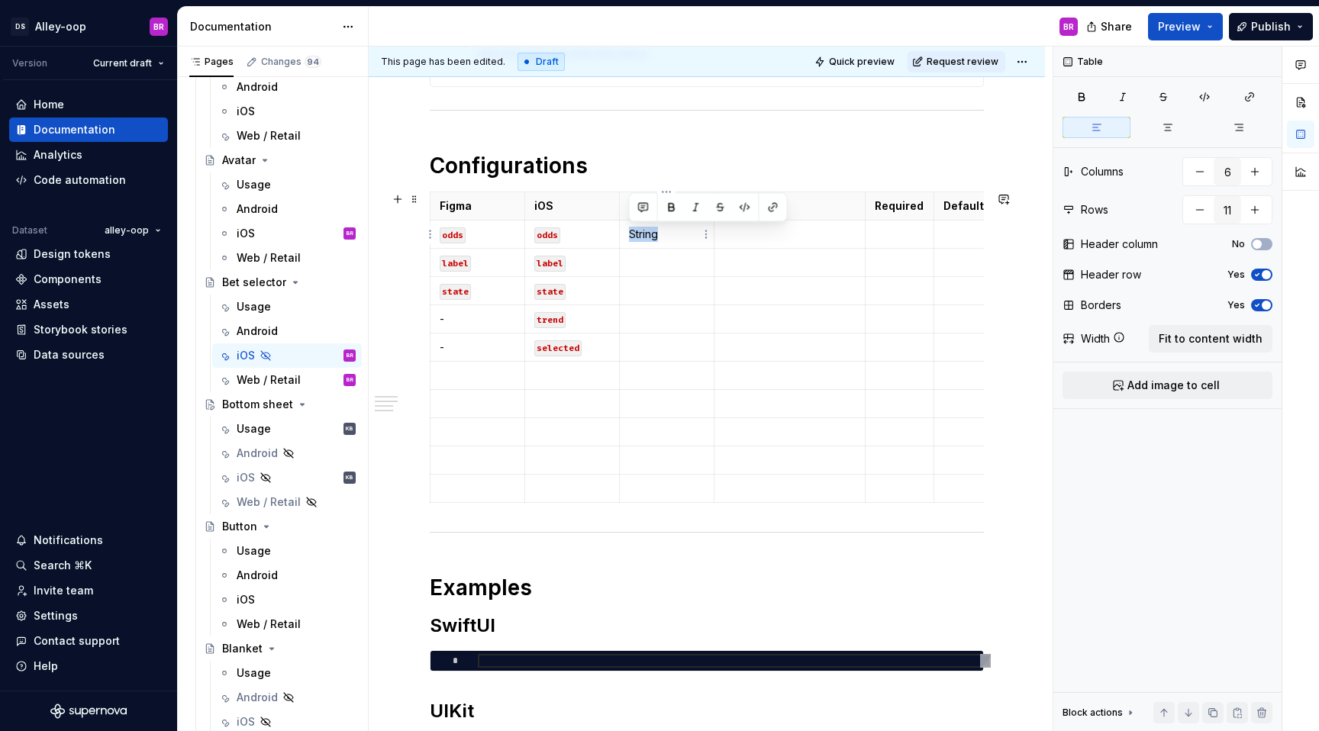
click at [643, 237] on p "String" at bounding box center [667, 234] width 76 height 15
click at [746, 208] on button "button" at bounding box center [744, 207] width 21 height 21
click at [746, 236] on p at bounding box center [790, 234] width 133 height 15
click at [901, 240] on p at bounding box center [900, 234] width 50 height 15
click at [890, 260] on p at bounding box center [900, 262] width 50 height 15
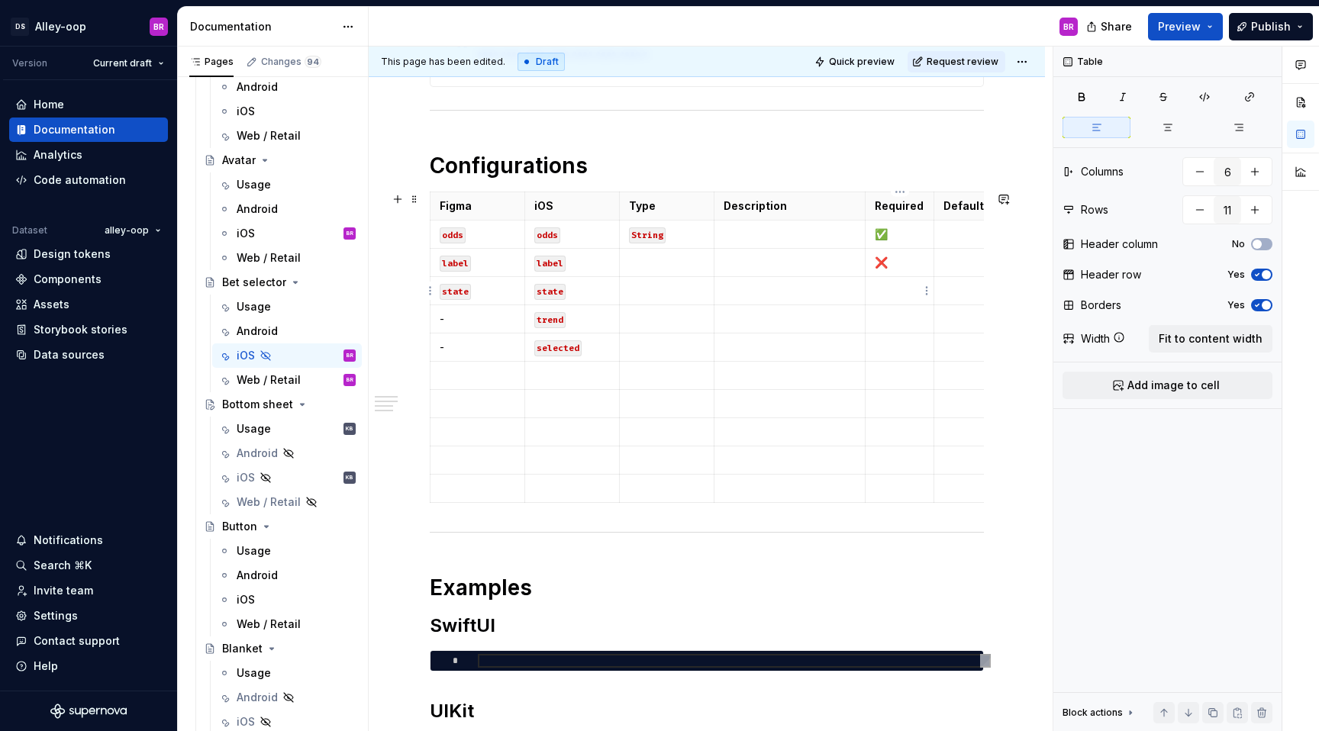
click at [882, 294] on p at bounding box center [900, 290] width 50 height 15
click at [880, 323] on p at bounding box center [900, 318] width 50 height 15
click at [879, 350] on p at bounding box center [900, 347] width 50 height 15
click at [969, 267] on p at bounding box center [1024, 262] width 179 height 15
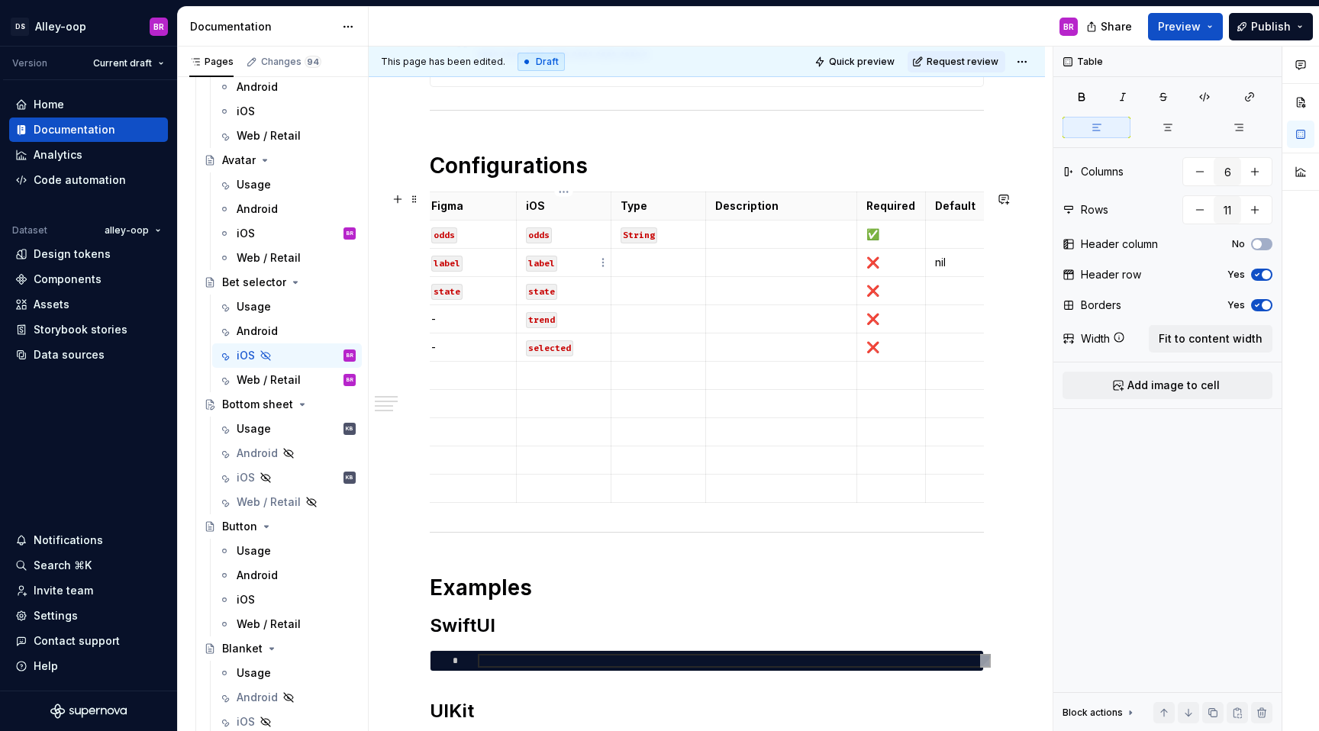
click at [554, 263] on code "label" at bounding box center [541, 264] width 31 height 16
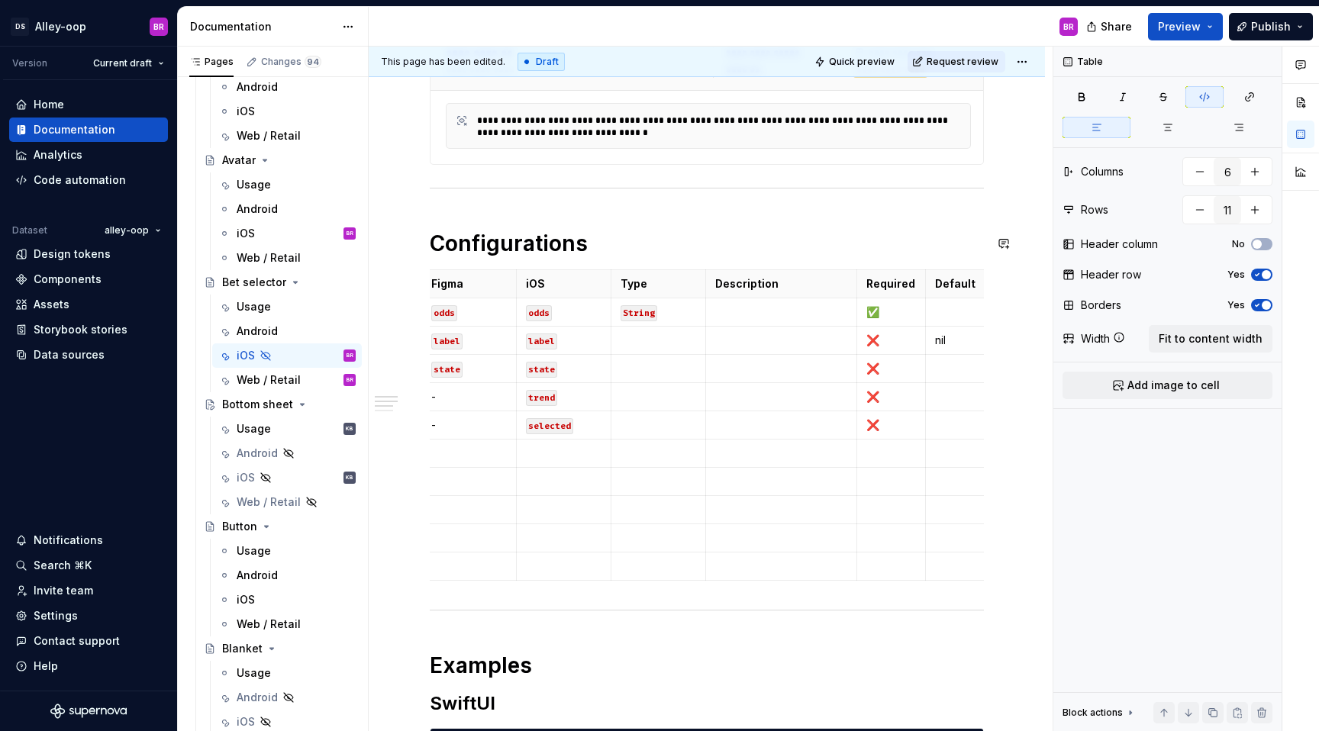
scroll to position [342, 0]
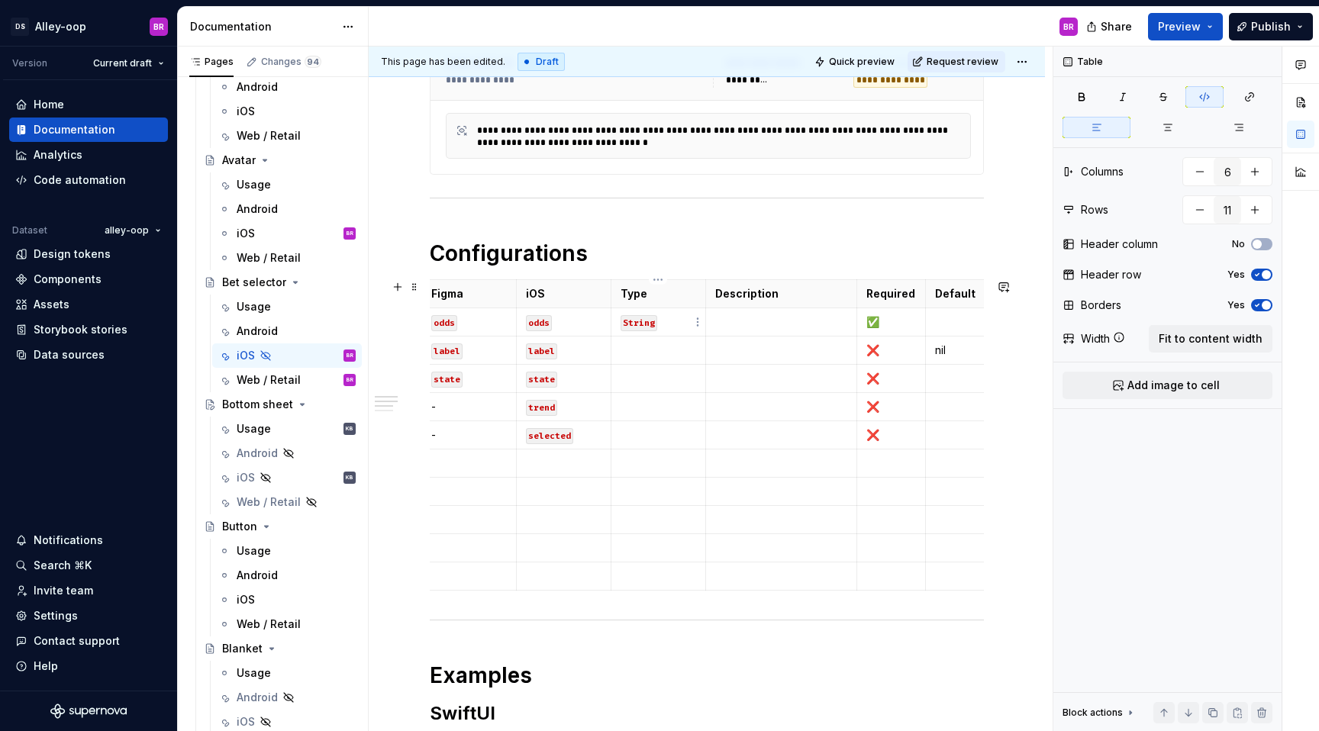
click at [651, 319] on code "String" at bounding box center [638, 323] width 37 height 16
click at [656, 351] on p at bounding box center [658, 350] width 76 height 15
click at [630, 345] on p "String" at bounding box center [658, 350] width 76 height 15
click at [733, 317] on button "button" at bounding box center [736, 323] width 21 height 21
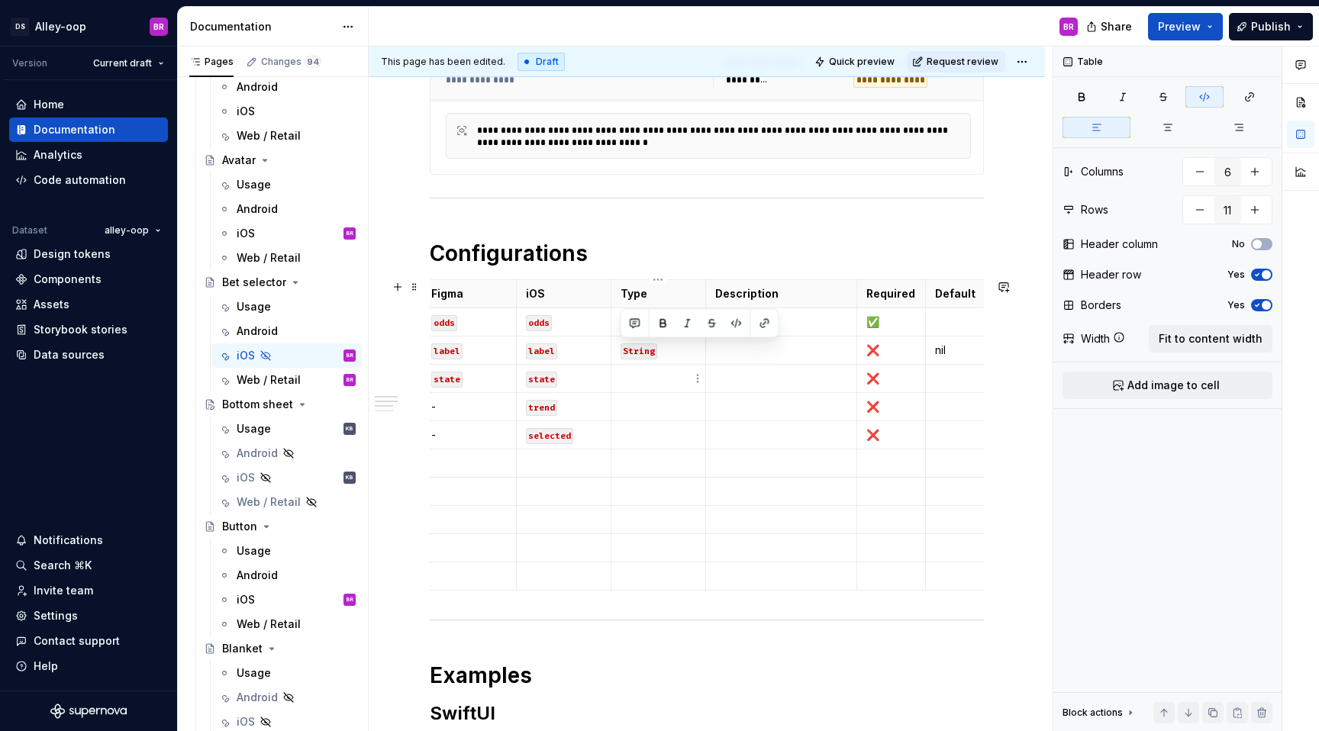
click at [650, 377] on p at bounding box center [658, 378] width 76 height 15
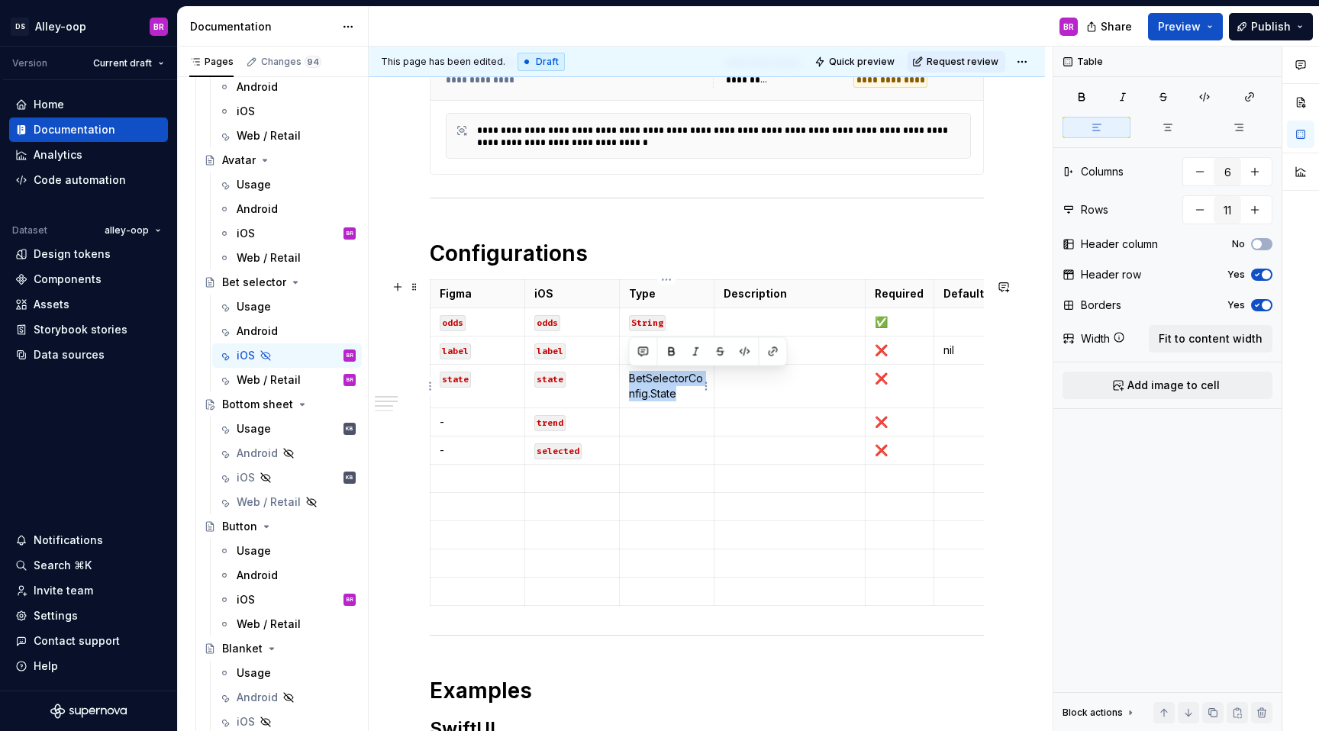
drag, startPoint x: 676, startPoint y: 393, endPoint x: 629, endPoint y: 377, distance: 50.0
click at [629, 377] on p "BetSelectorConfig.State" at bounding box center [667, 386] width 76 height 31
click at [746, 358] on button "button" at bounding box center [744, 351] width 21 height 21
click at [666, 422] on p at bounding box center [667, 421] width 76 height 15
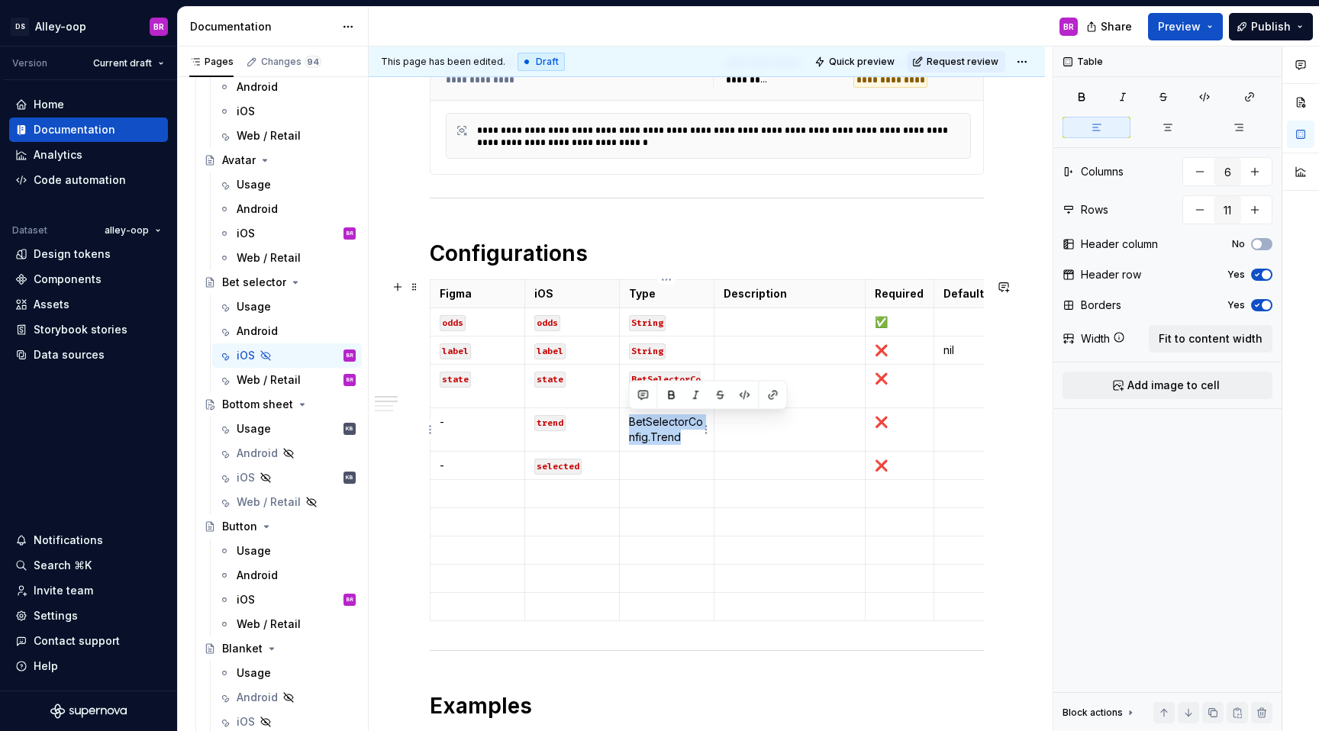
drag, startPoint x: 693, startPoint y: 442, endPoint x: 626, endPoint y: 425, distance: 69.2
click at [626, 425] on td "BetSelectorConfig.Trend" at bounding box center [666, 430] width 95 height 44
click at [746, 387] on button "button" at bounding box center [744, 395] width 21 height 21
click at [640, 471] on p at bounding box center [667, 465] width 76 height 15
type textarea "*"
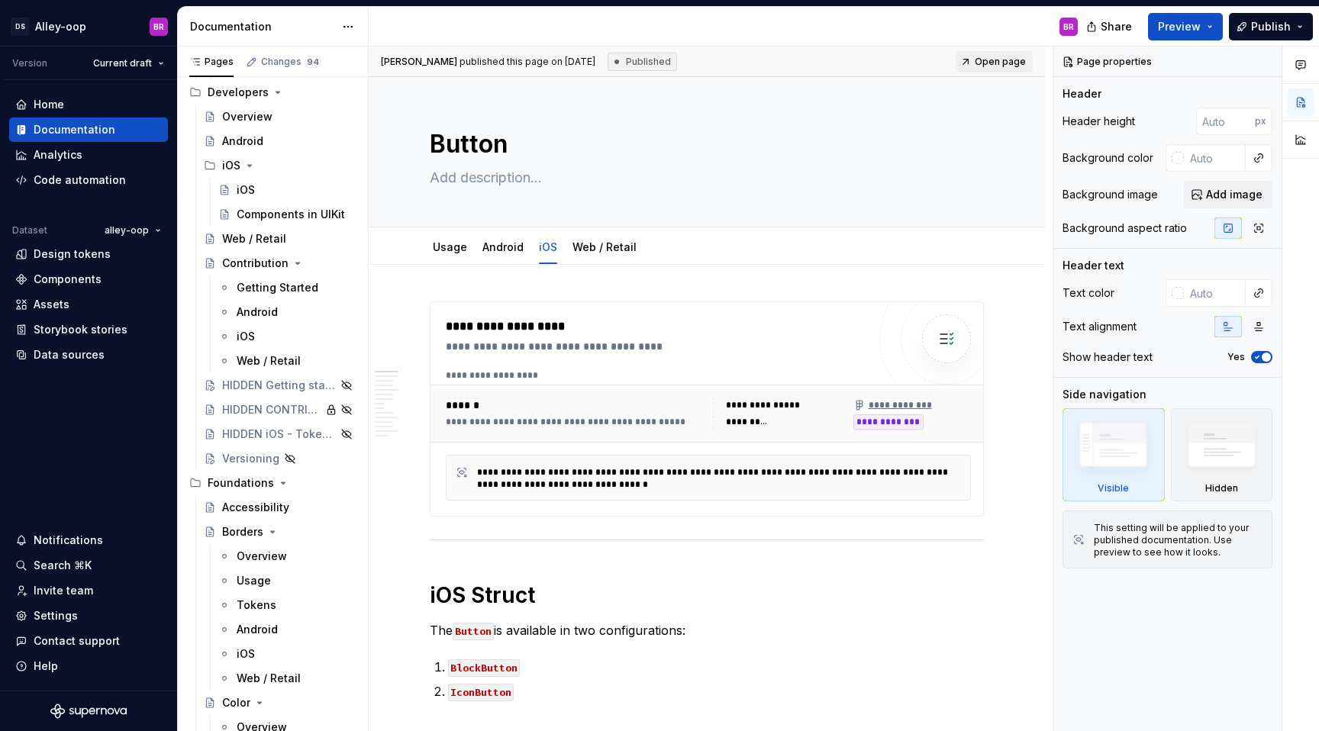
type textarea "*"
